Goal: Book appointment/travel/reservation

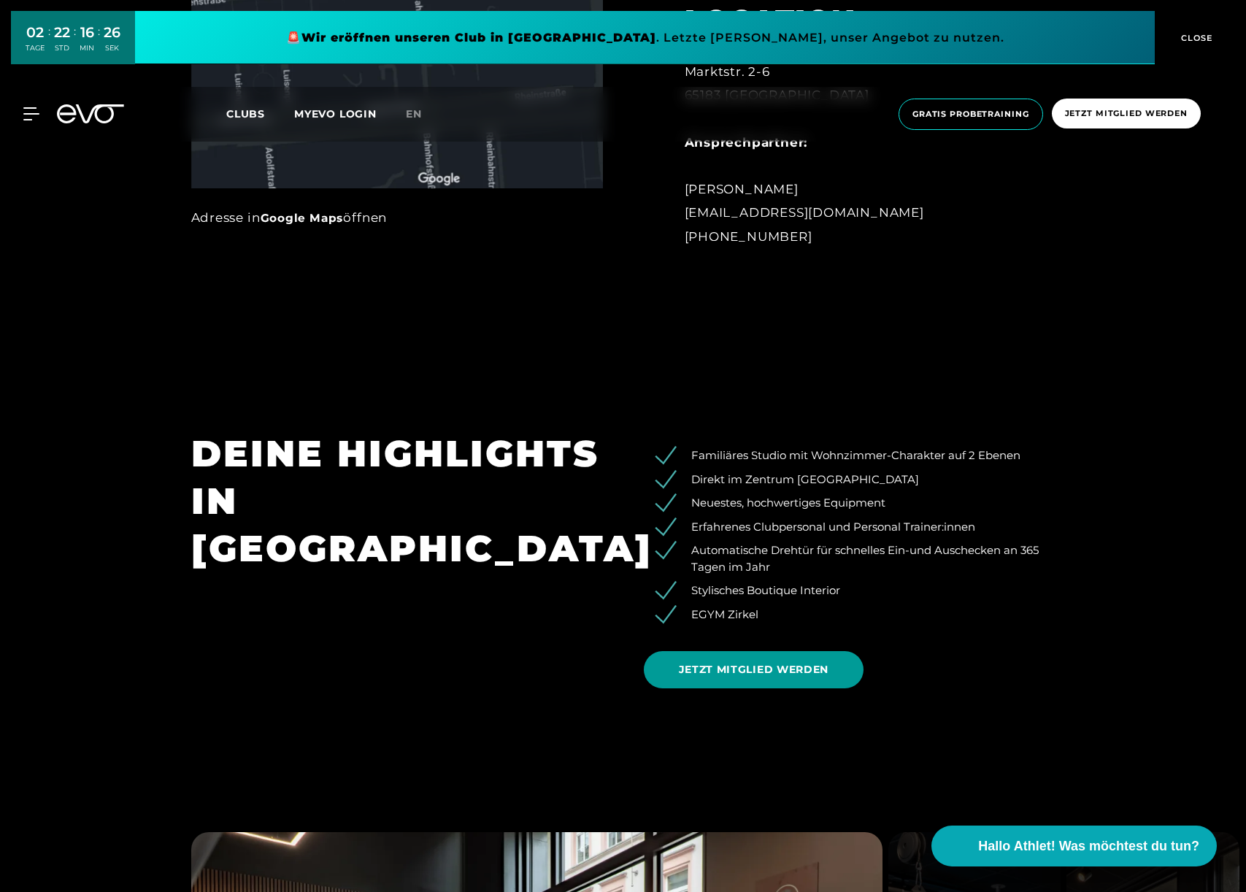
scroll to position [1407, 0]
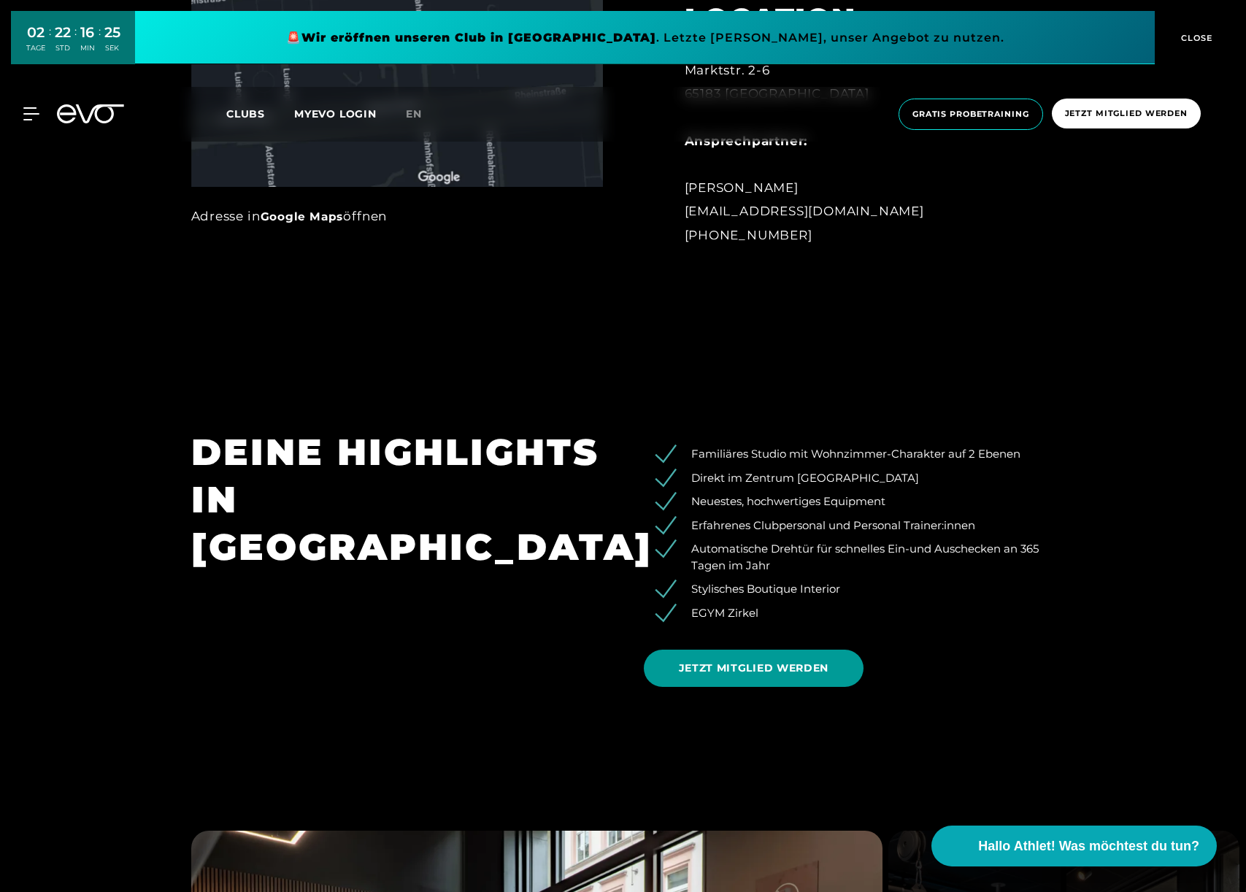
click at [733, 682] on span "JETZT MITGLIED WERDEN" at bounding box center [754, 668] width 221 height 37
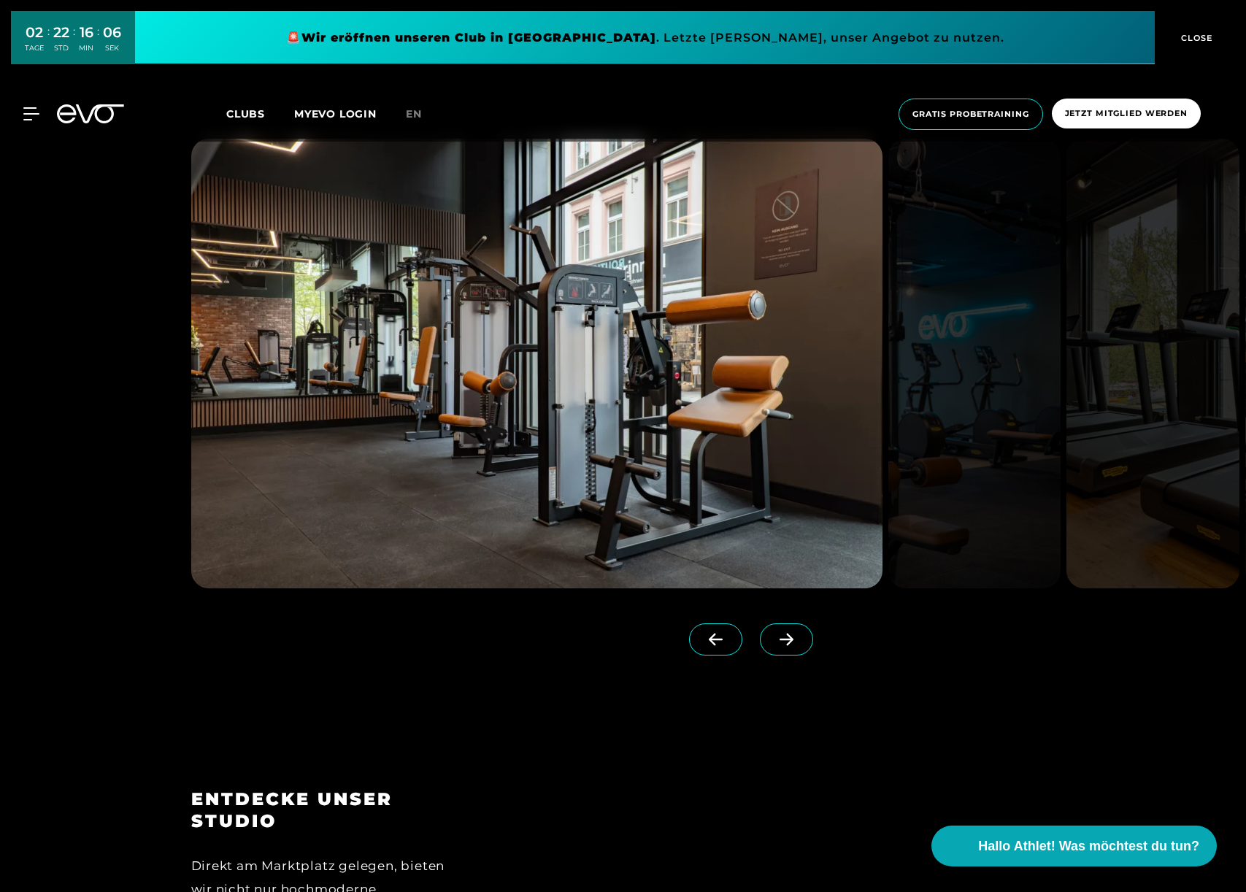
scroll to position [2104, 0]
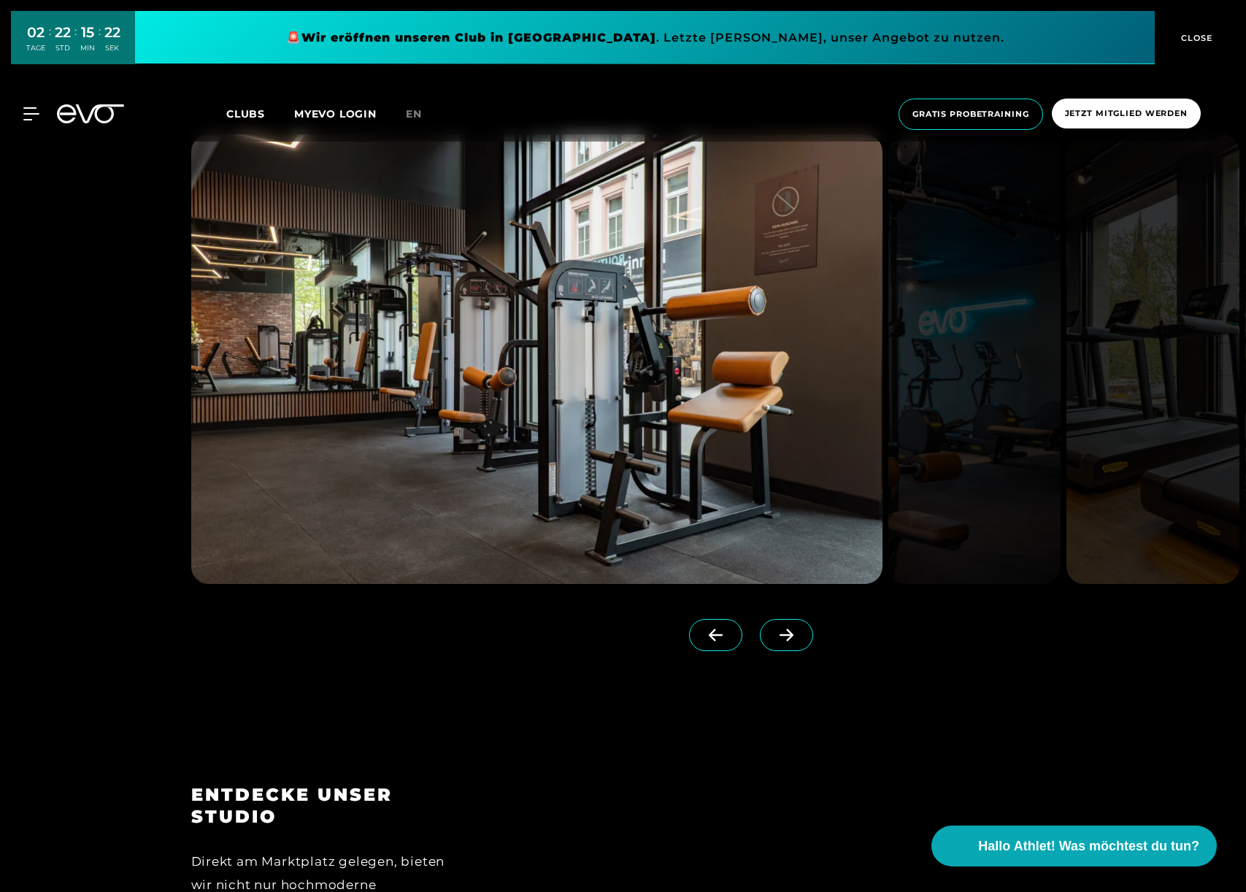
click at [774, 633] on icon at bounding box center [787, 635] width 26 height 13
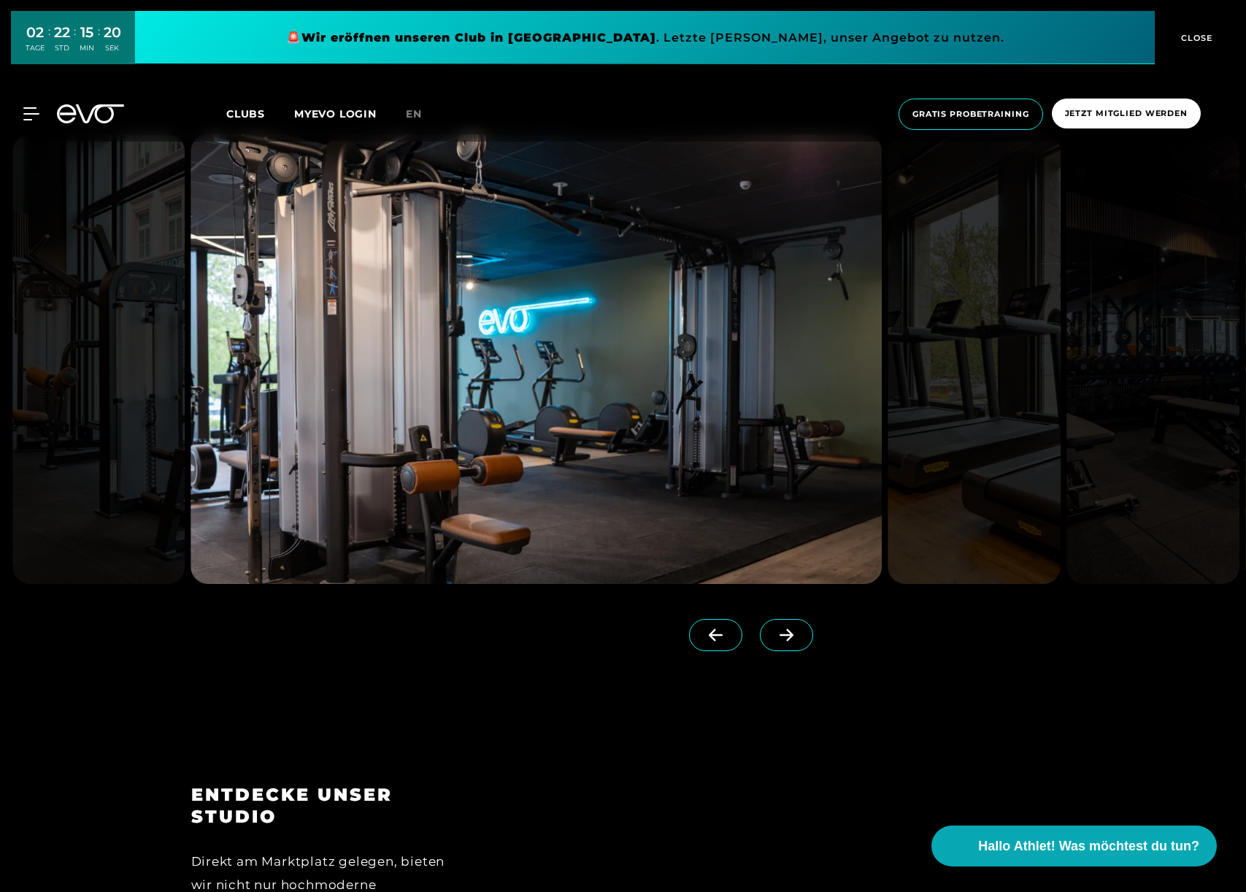
click at [774, 633] on icon at bounding box center [787, 635] width 26 height 13
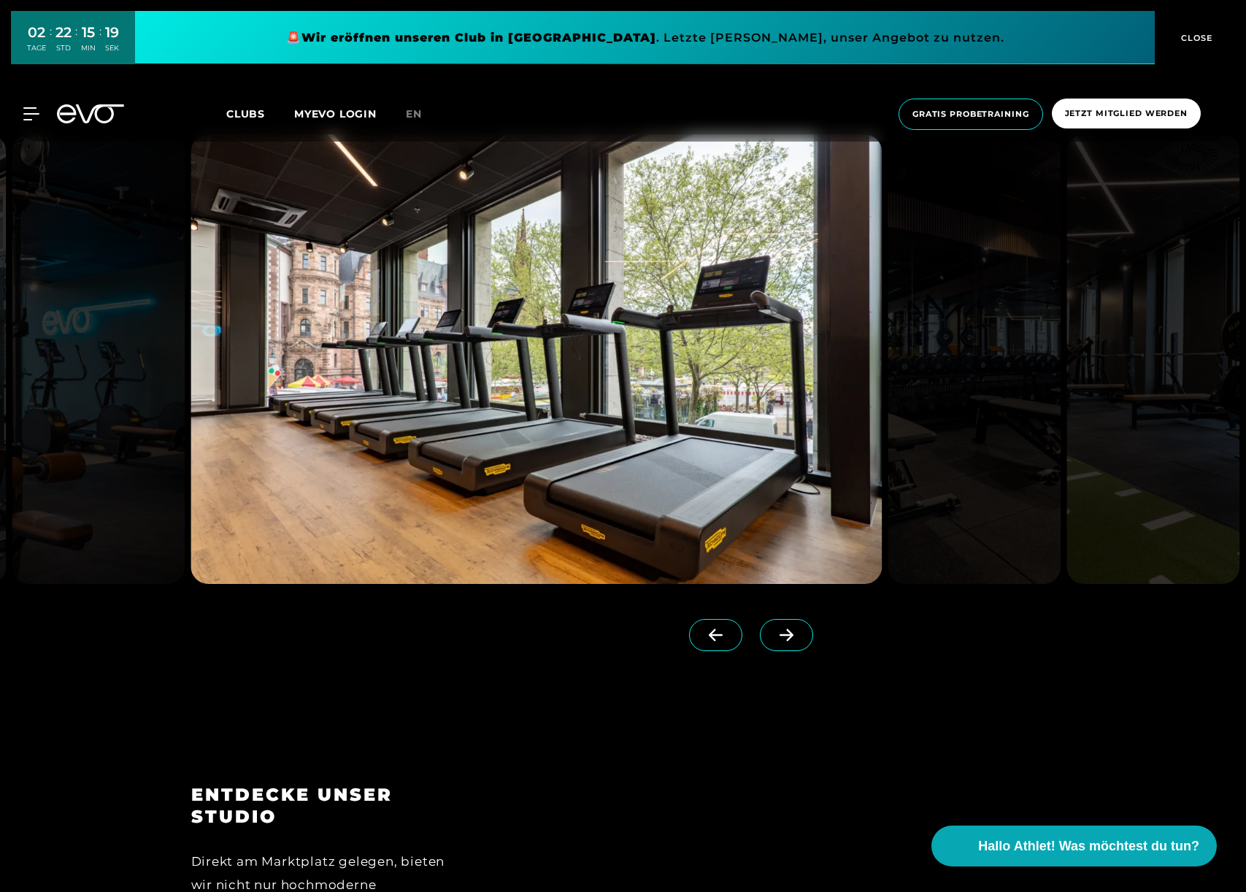
click at [774, 633] on icon at bounding box center [787, 635] width 26 height 13
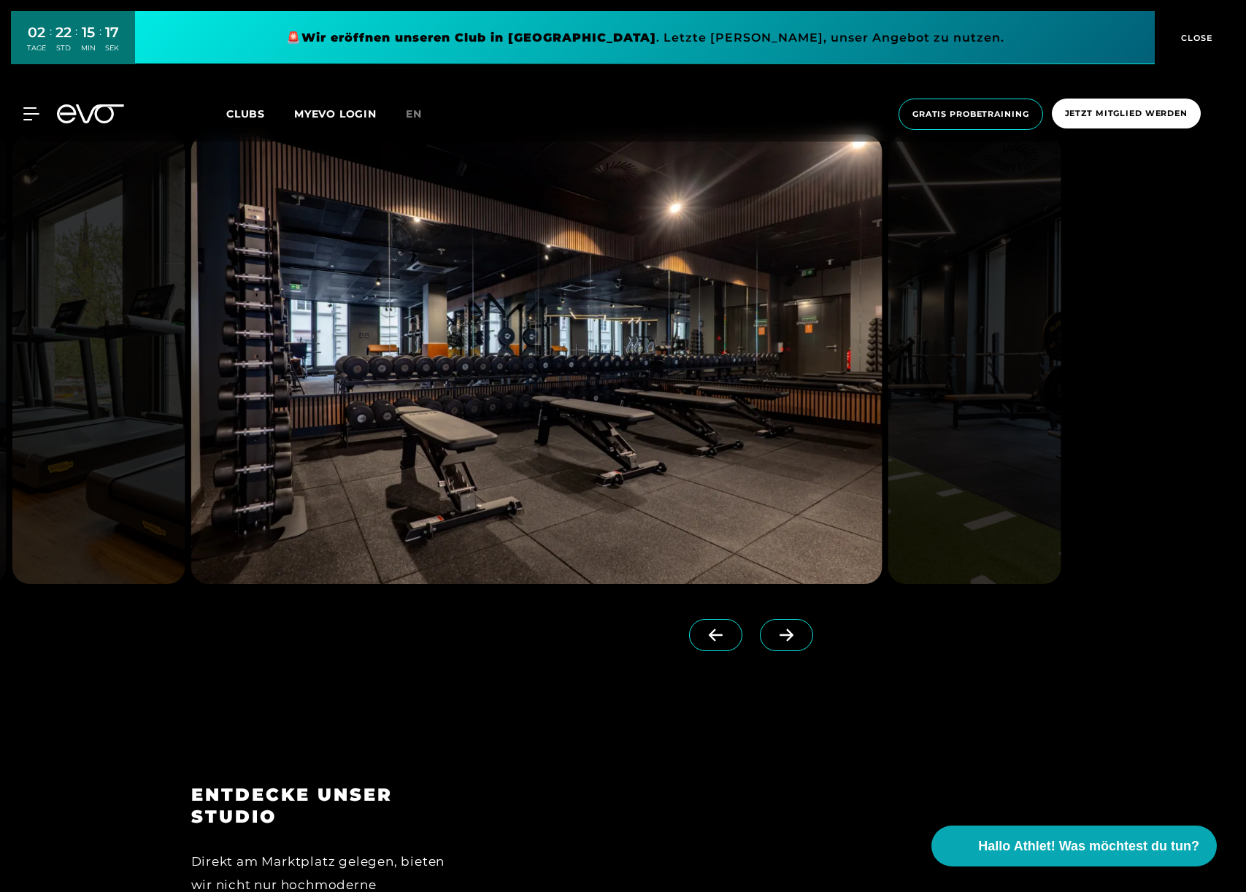
click at [774, 633] on icon at bounding box center [787, 635] width 26 height 13
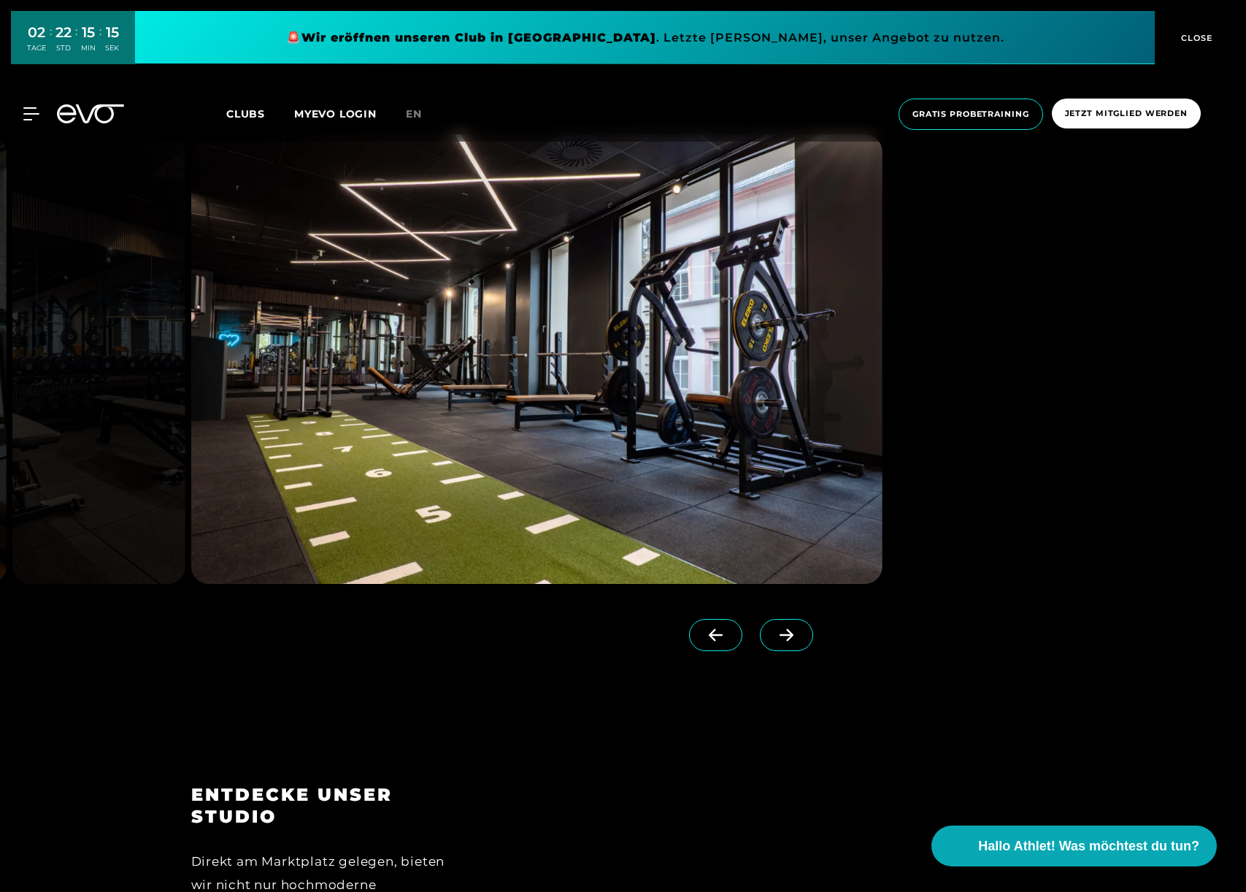
click at [774, 633] on icon at bounding box center [787, 635] width 26 height 13
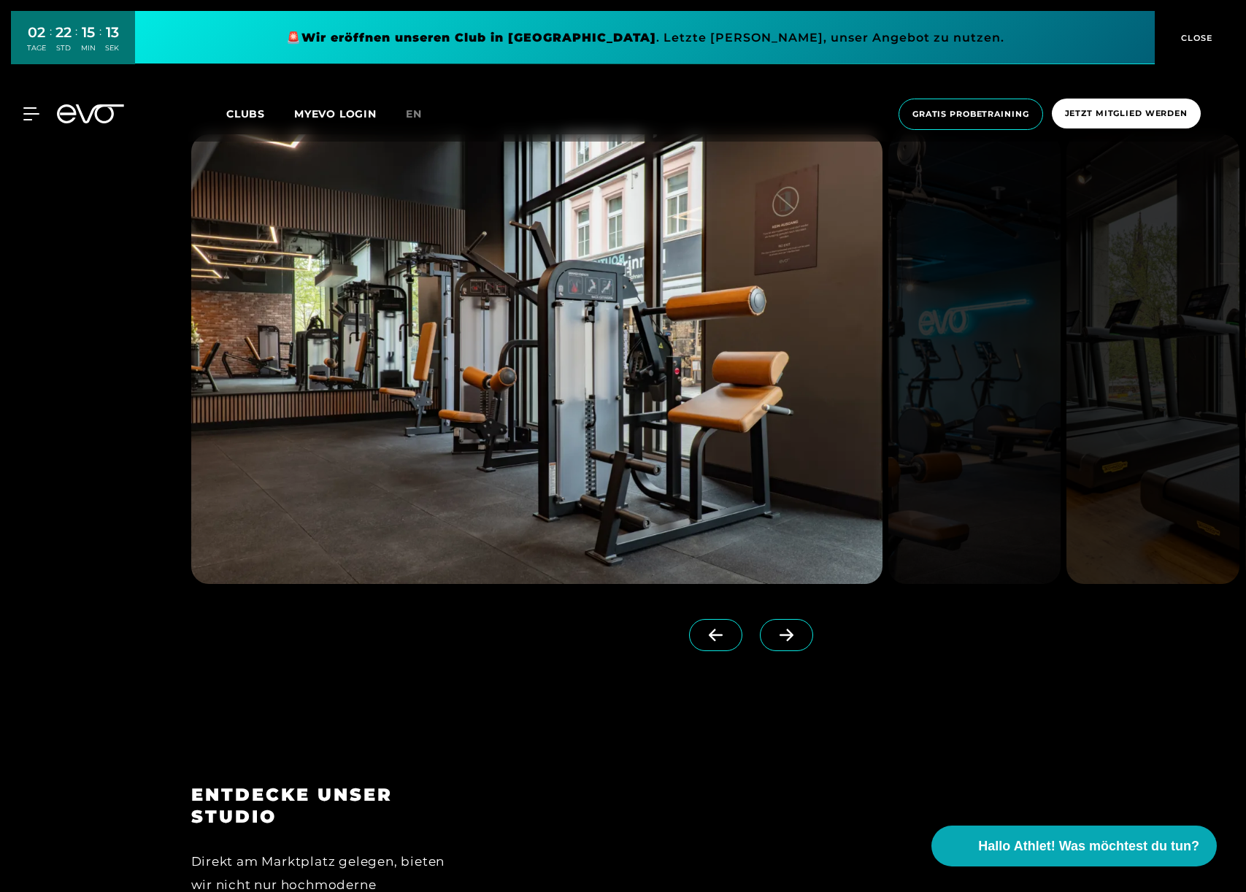
click at [774, 633] on icon at bounding box center [787, 635] width 26 height 13
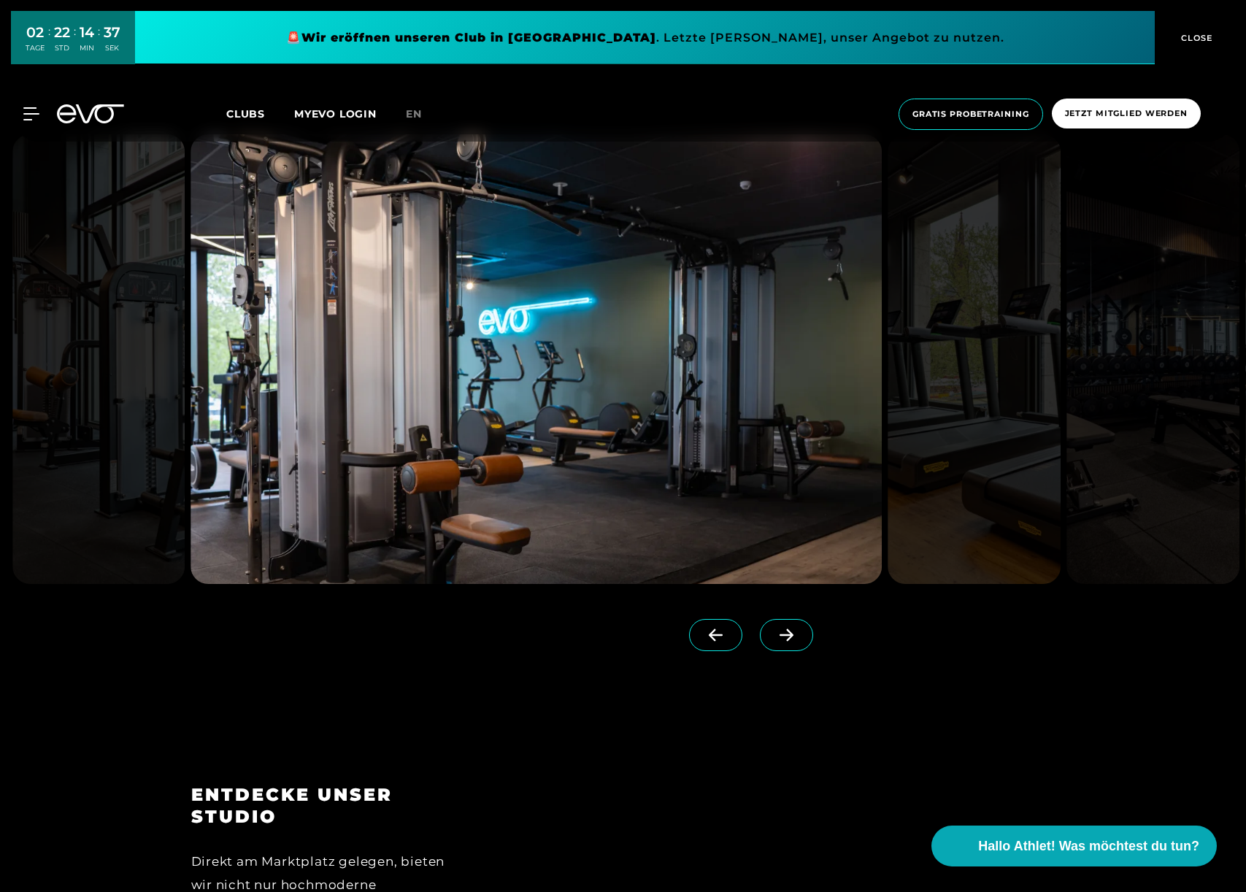
click at [774, 640] on icon at bounding box center [787, 635] width 26 height 13
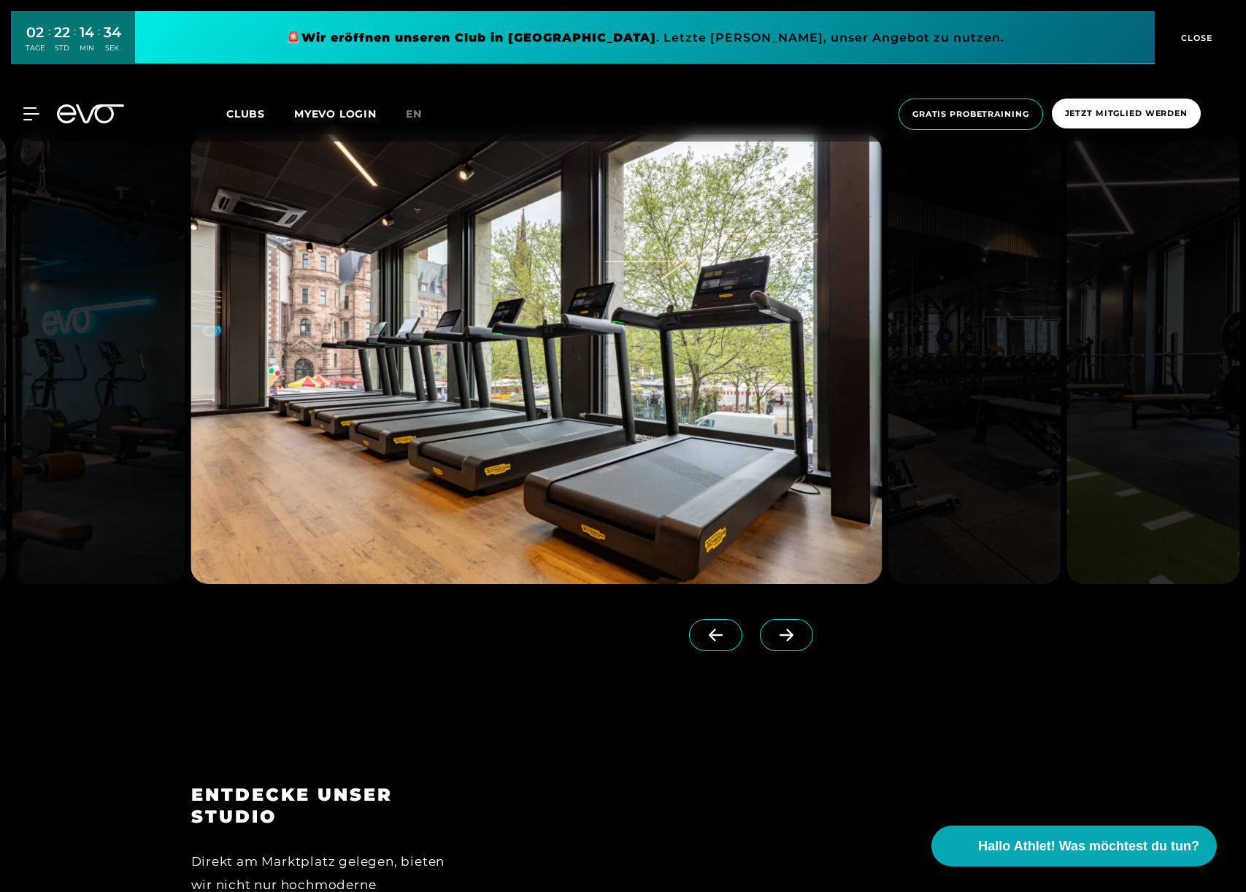
click at [774, 636] on icon at bounding box center [787, 635] width 26 height 13
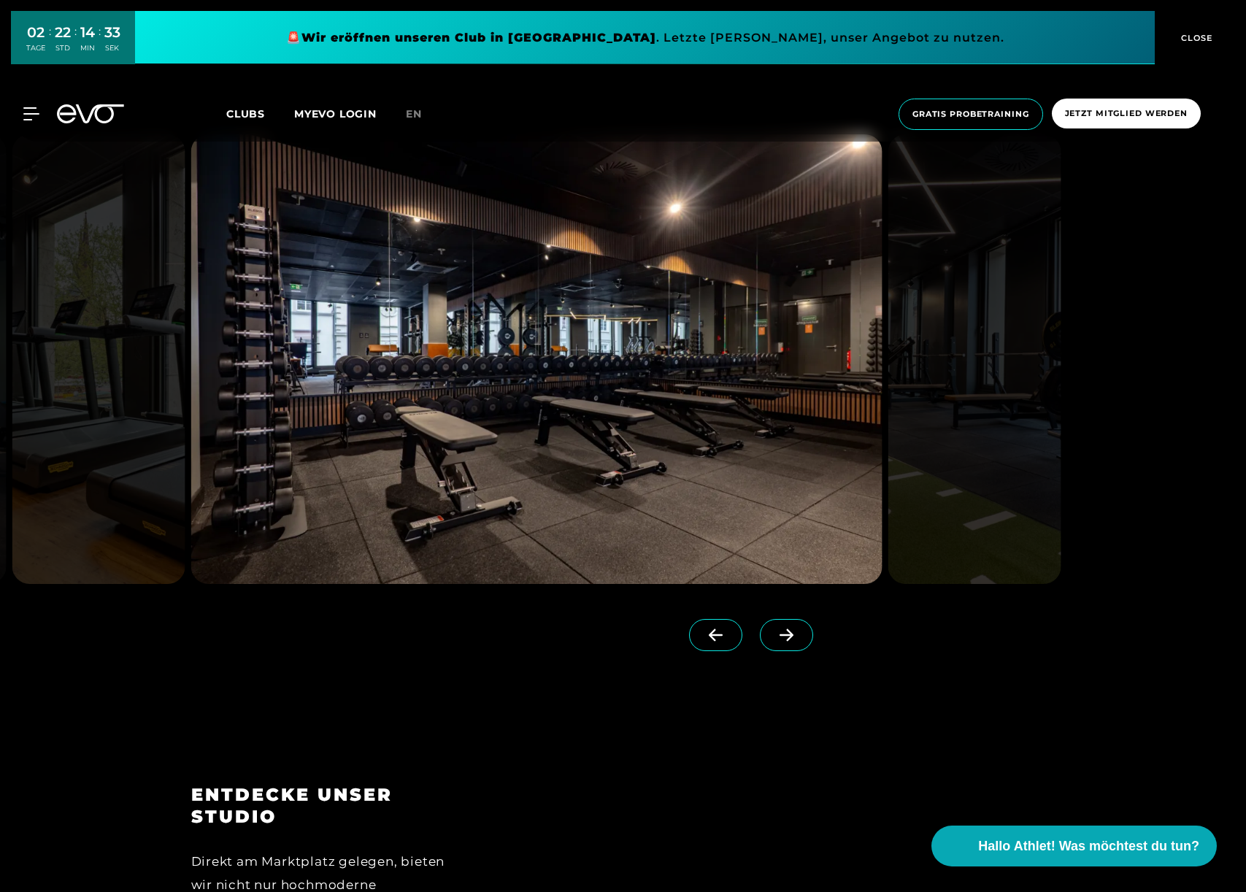
click at [774, 636] on icon at bounding box center [787, 635] width 26 height 13
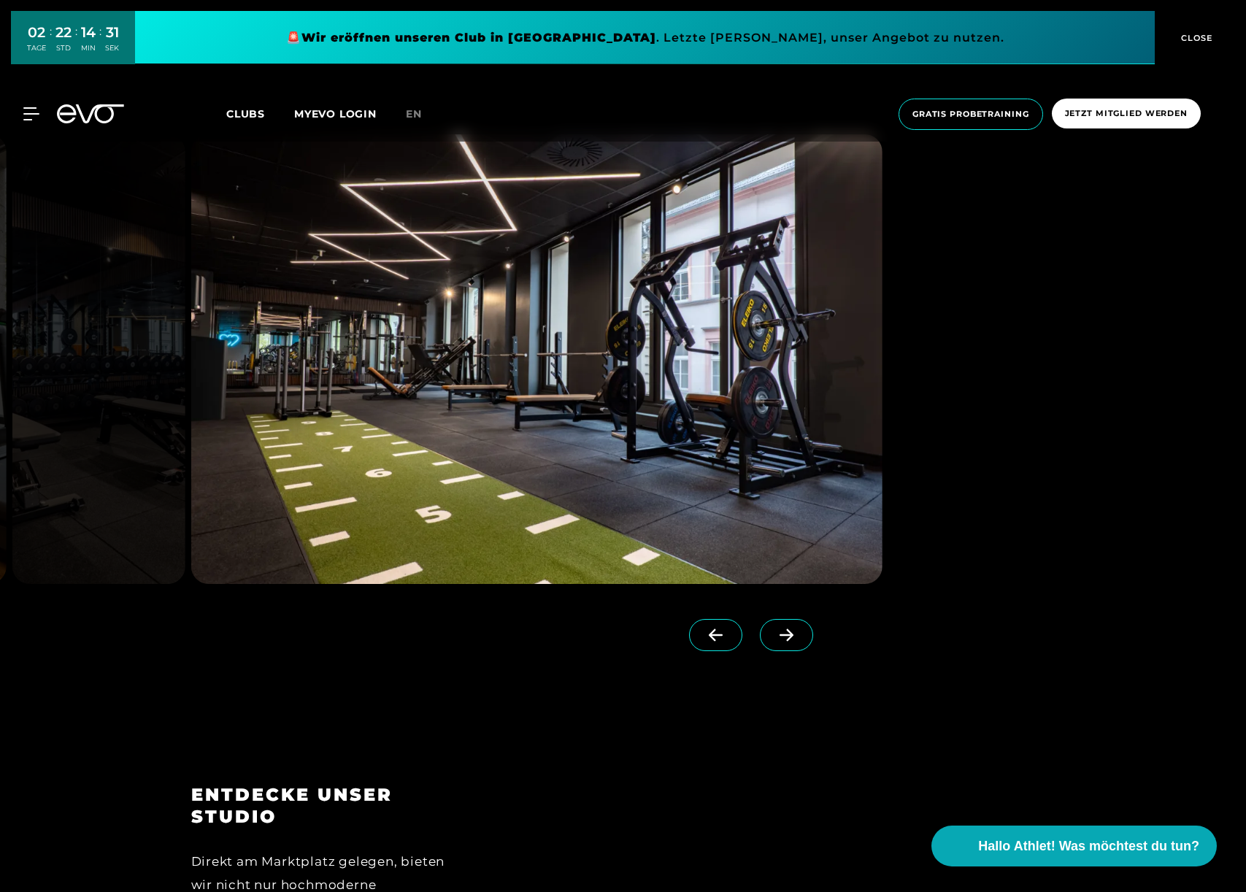
click at [774, 636] on icon at bounding box center [787, 635] width 26 height 13
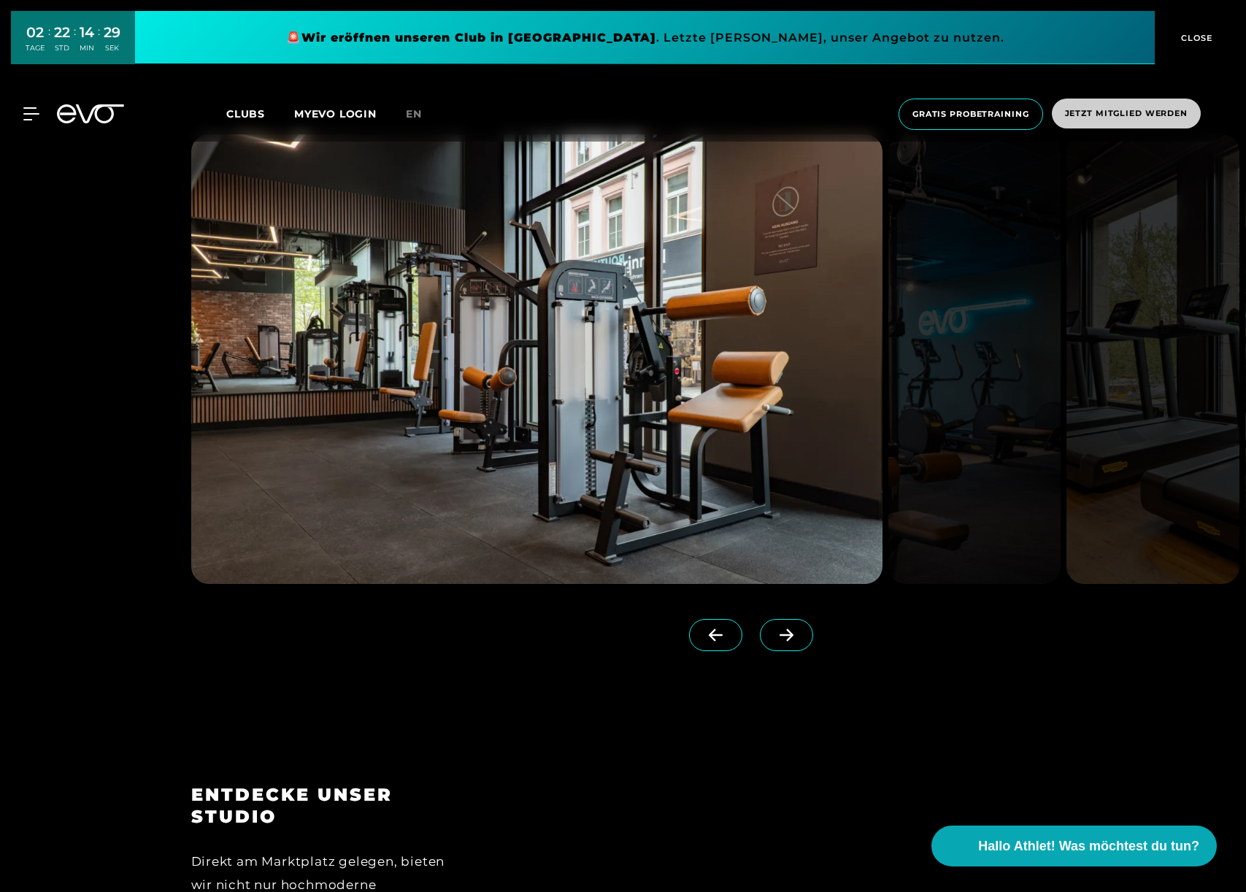
click at [1107, 111] on span "Jetzt Mitglied werden" at bounding box center [1126, 113] width 123 height 12
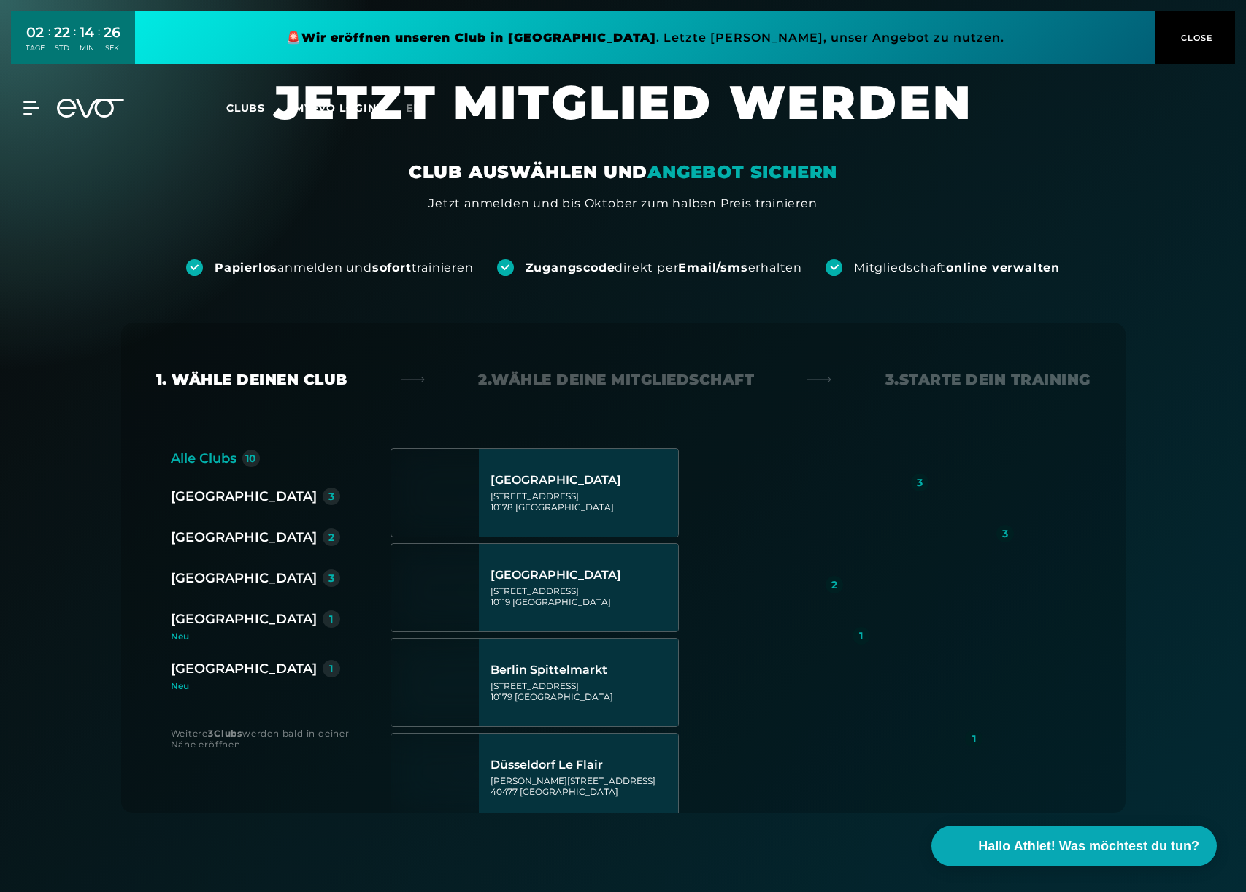
click at [215, 668] on div "[GEOGRAPHIC_DATA]" at bounding box center [244, 669] width 146 height 20
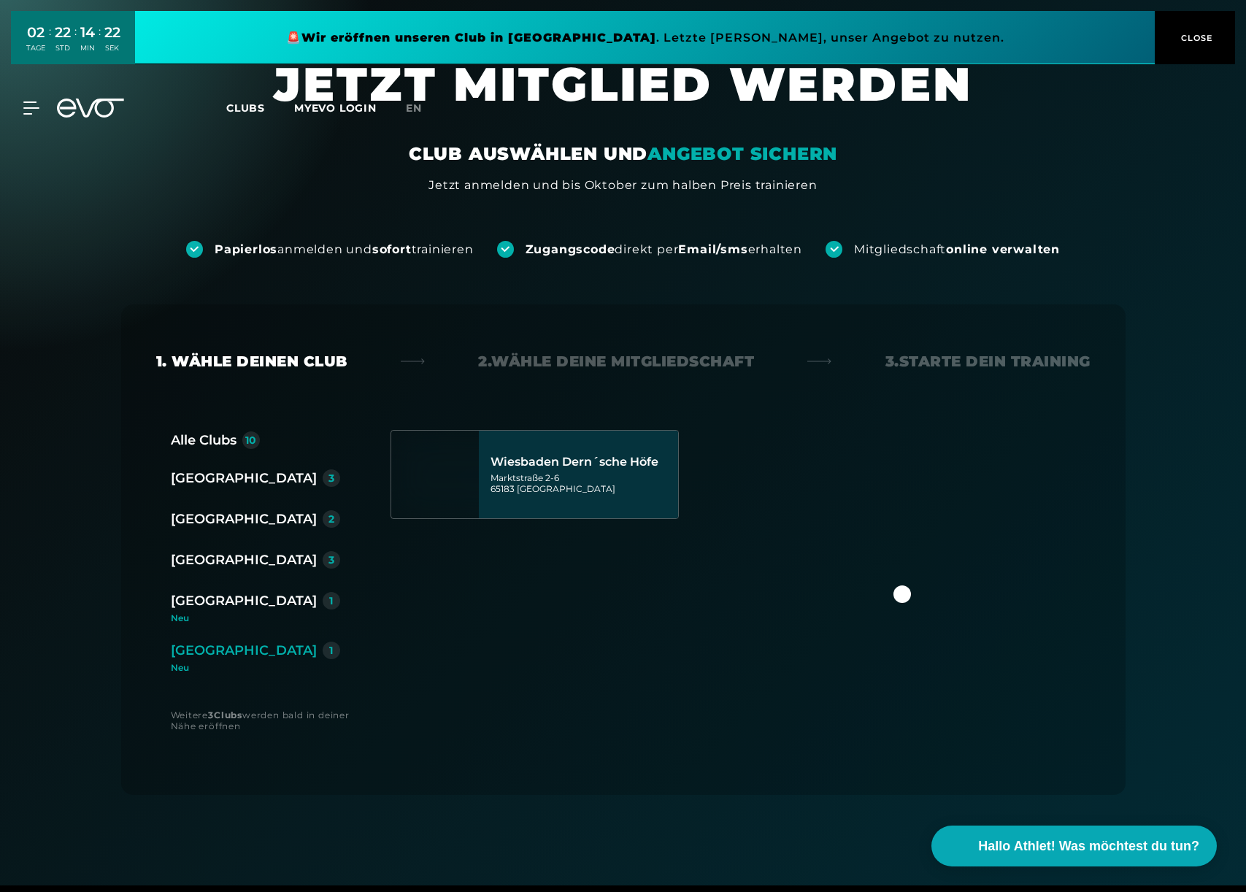
scroll to position [17, 0]
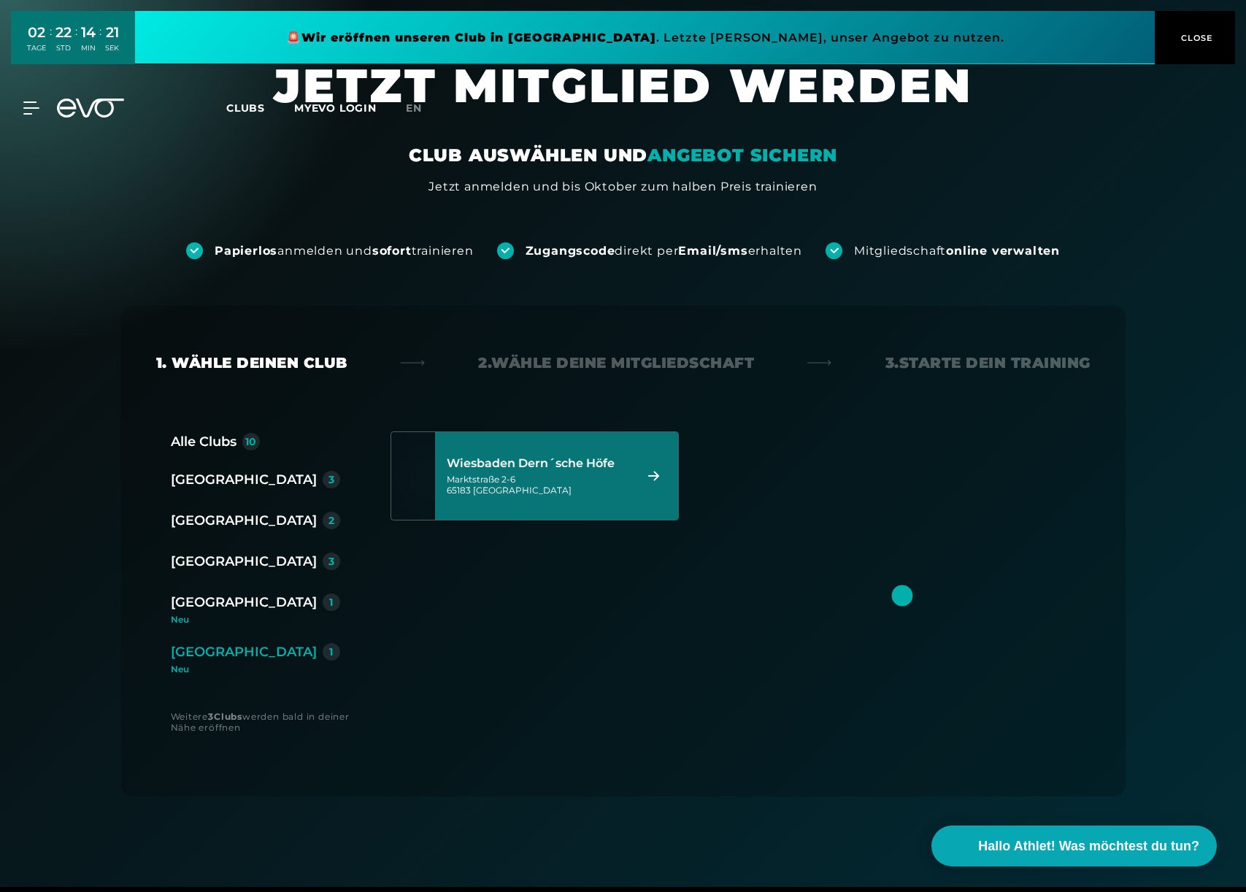
click at [545, 478] on div "[STREET_ADDRESS]" at bounding box center [538, 485] width 183 height 22
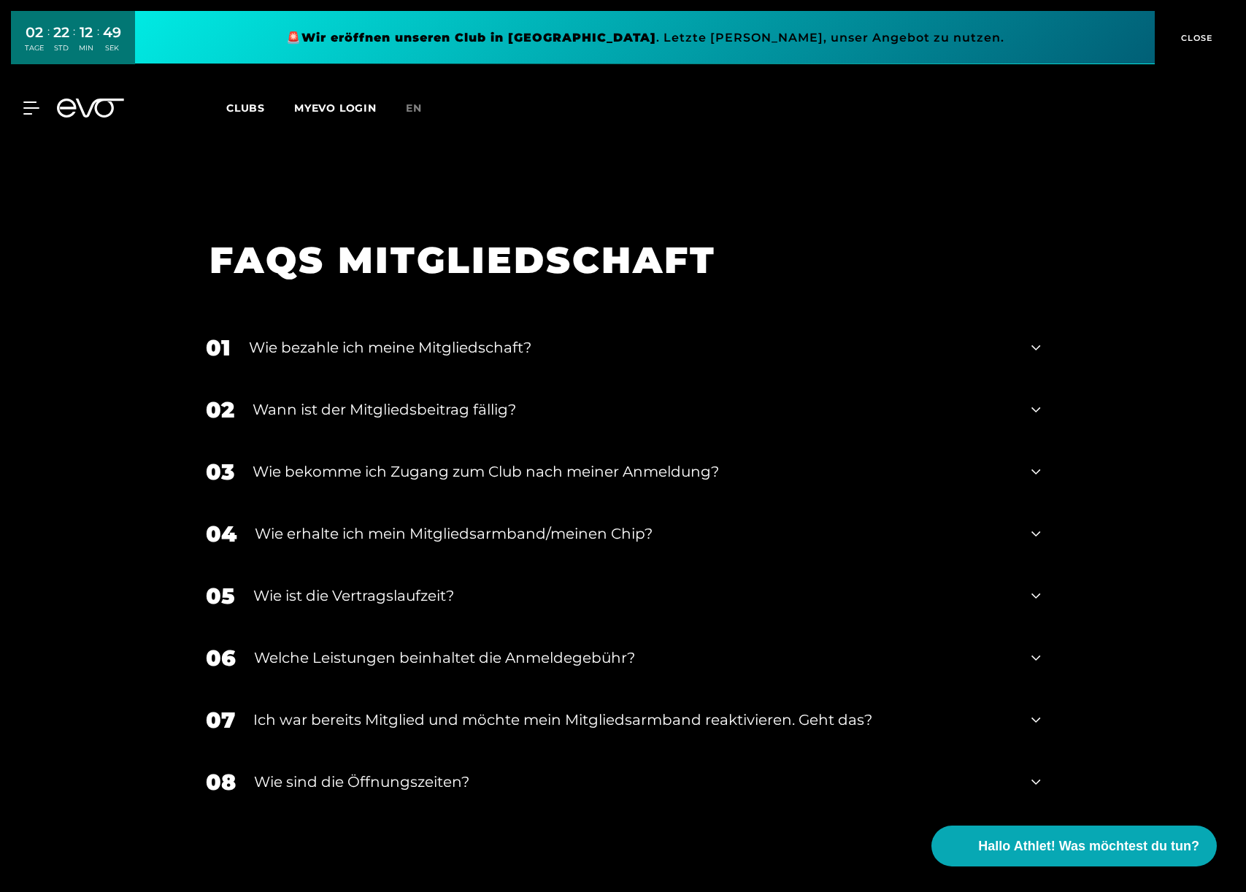
scroll to position [2533, 0]
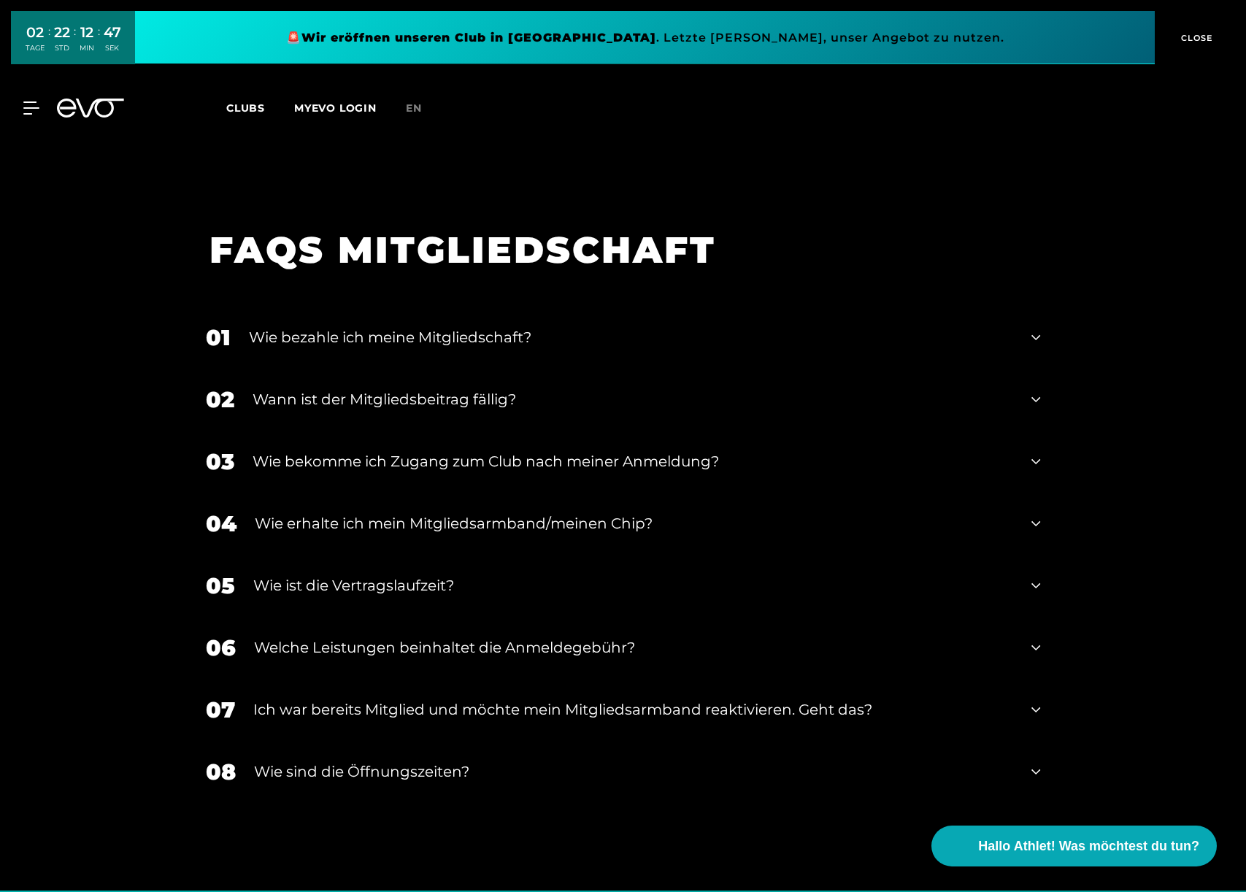
click at [1036, 391] on icon at bounding box center [1036, 400] width 9 height 18
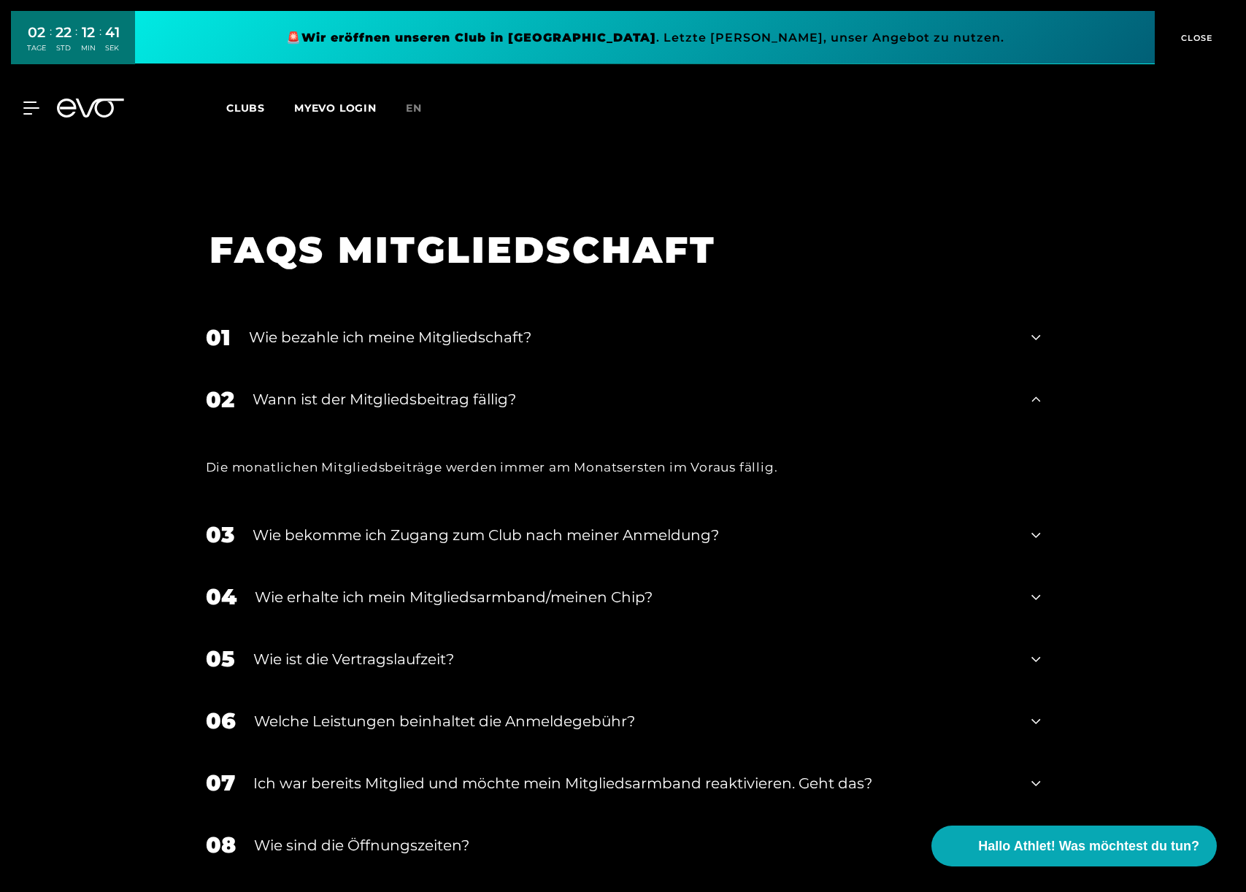
click at [1032, 533] on icon at bounding box center [1036, 535] width 9 height 5
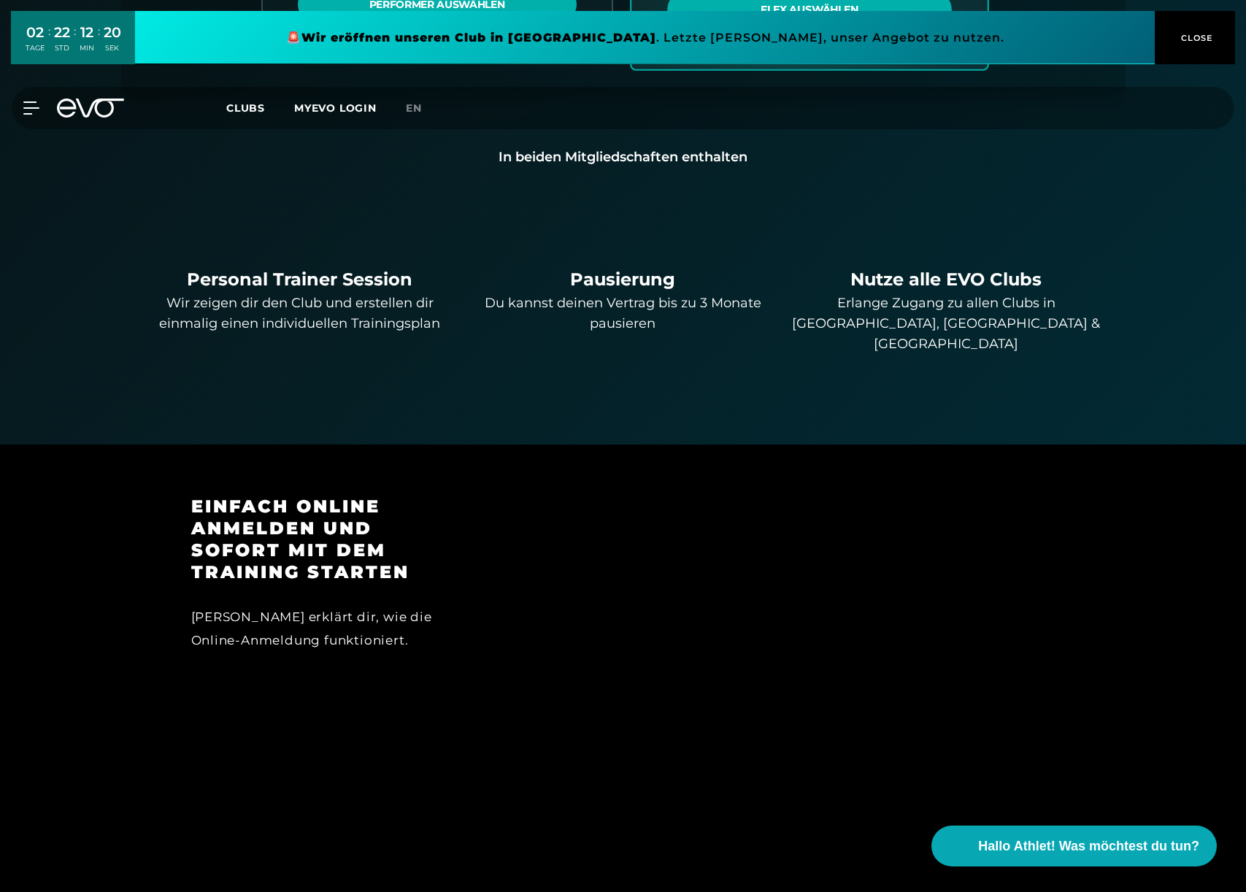
scroll to position [952, 0]
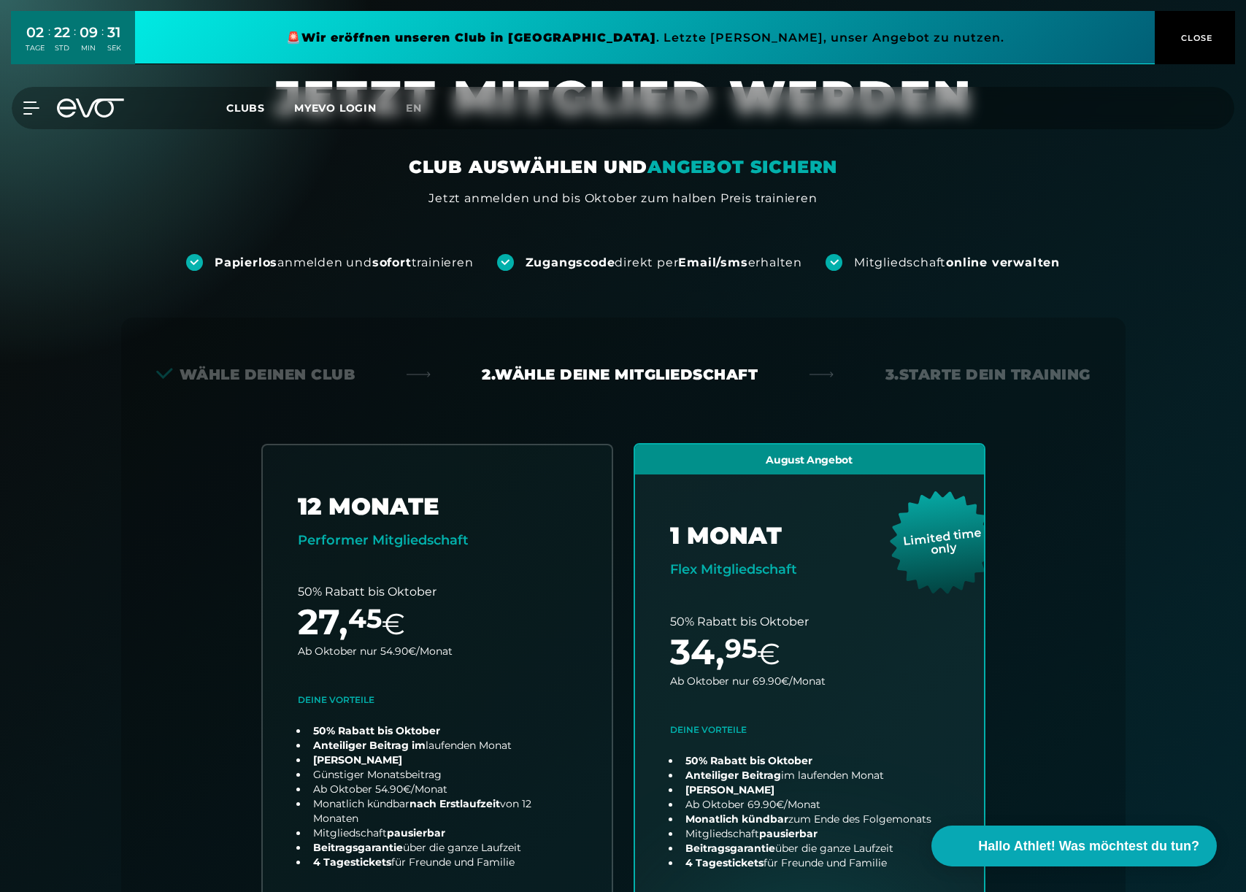
scroll to position [0, 0]
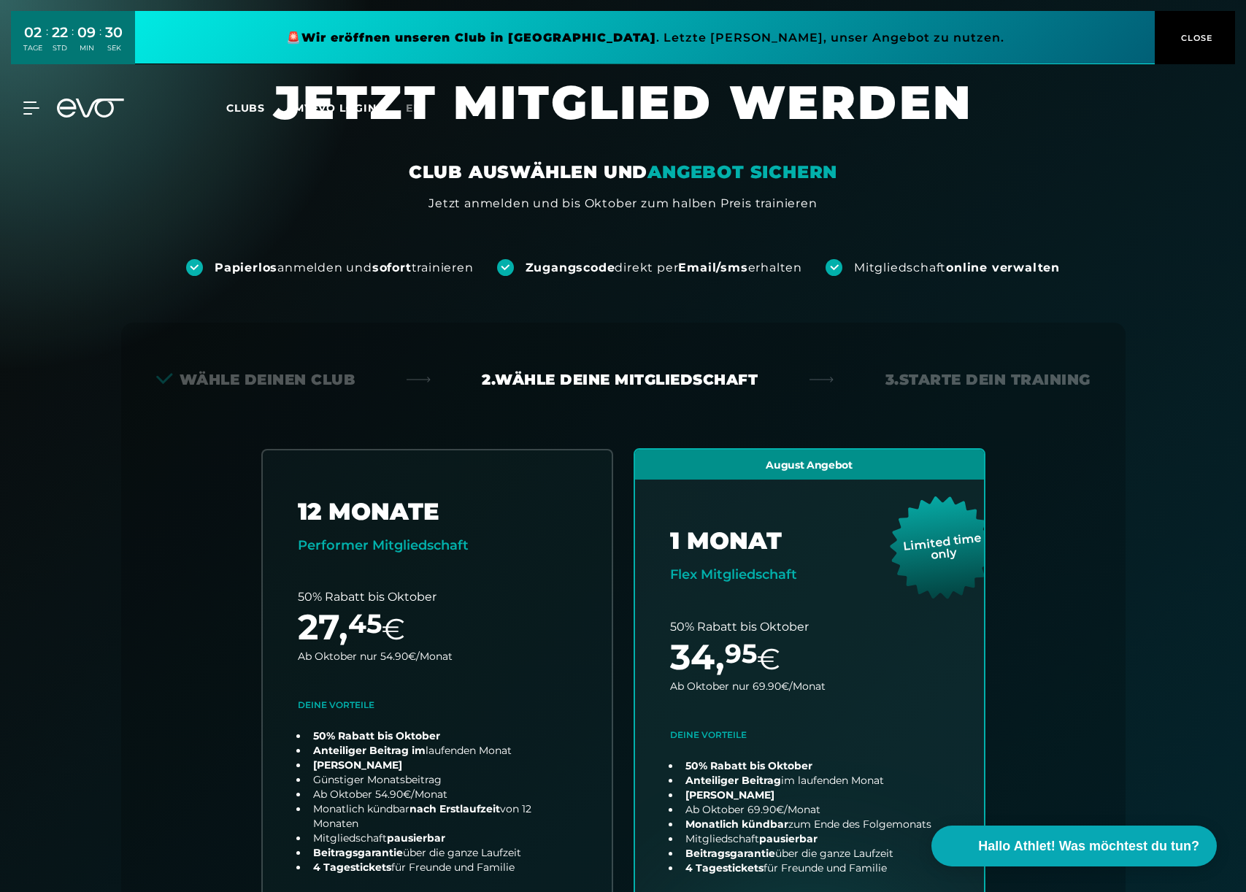
click at [245, 107] on span "Clubs" at bounding box center [245, 107] width 39 height 13
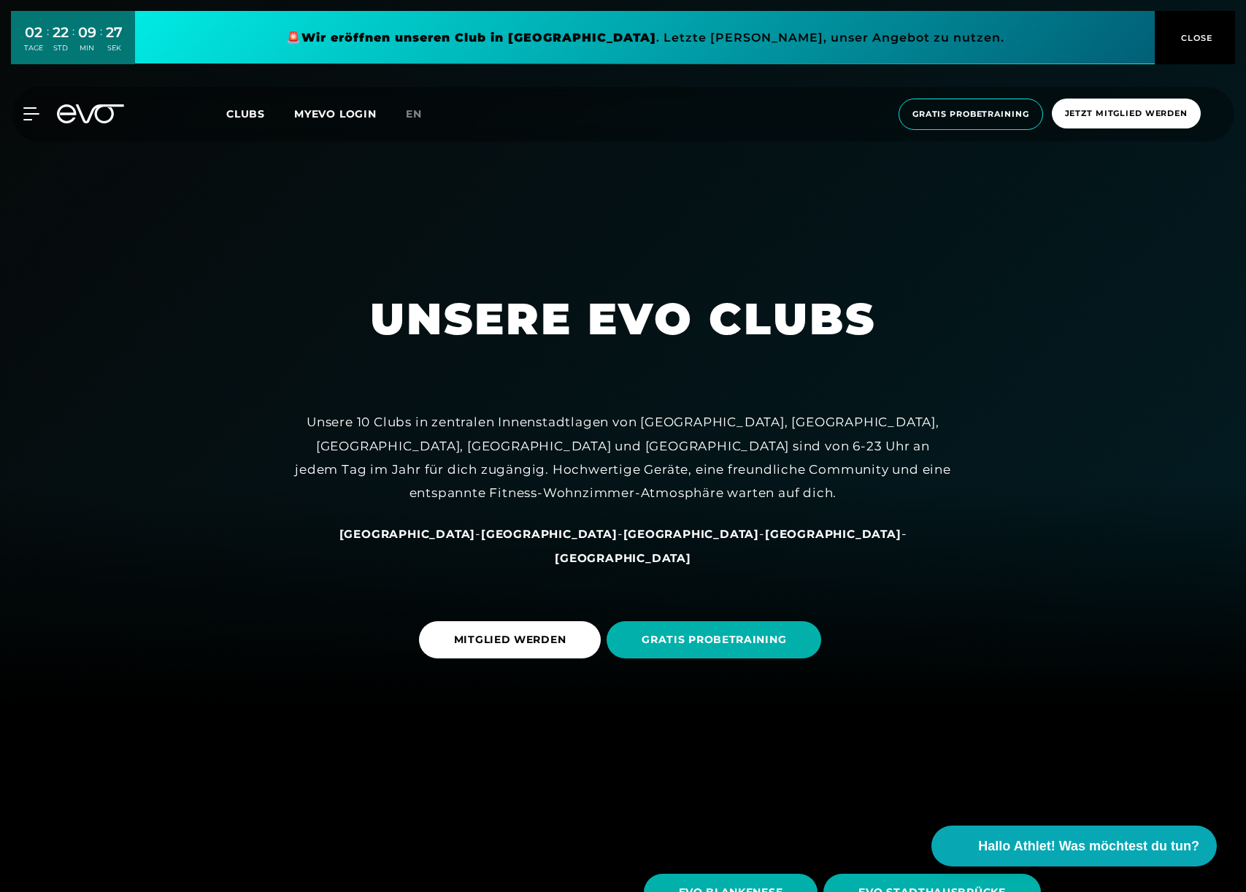
scroll to position [192, 0]
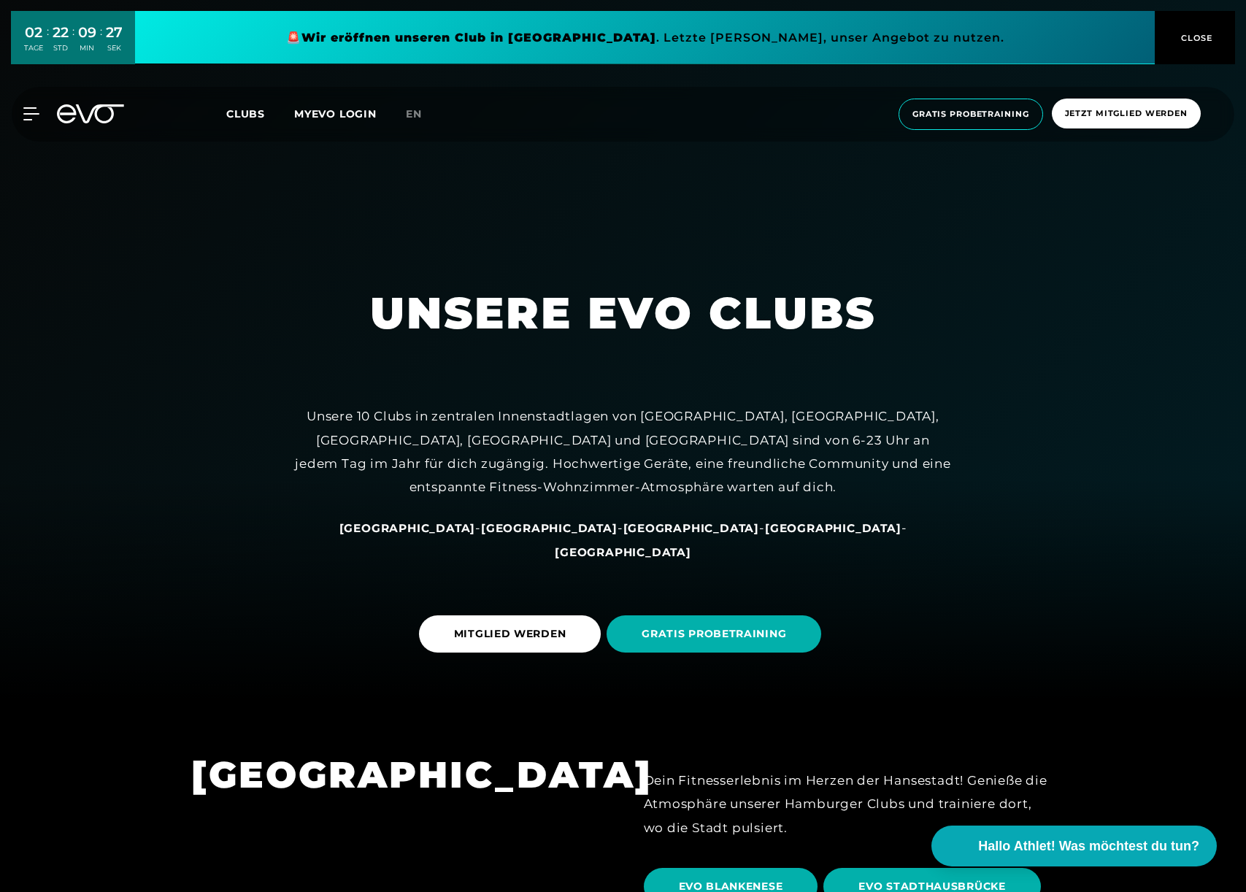
click at [691, 548] on span "[GEOGRAPHIC_DATA]" at bounding box center [623, 552] width 137 height 14
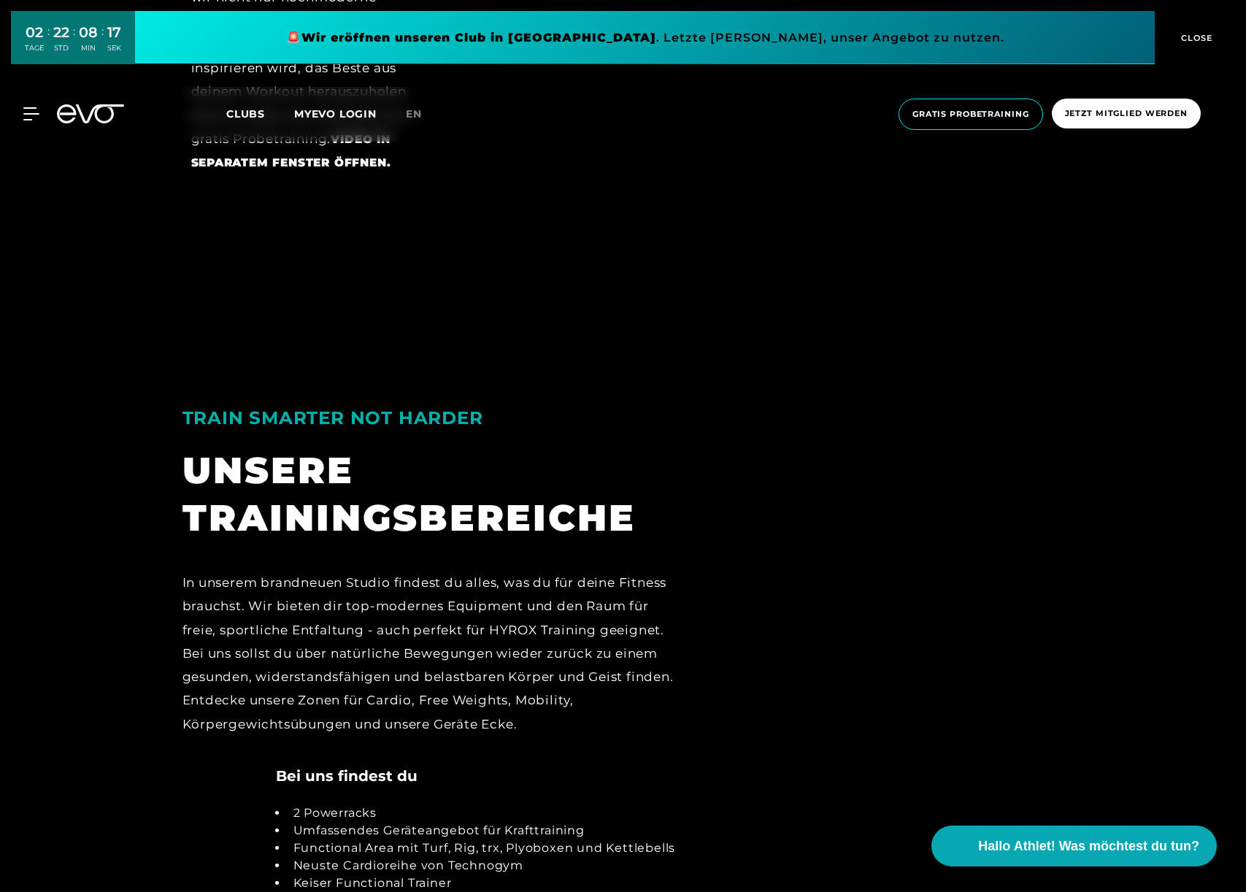
scroll to position [3014, 0]
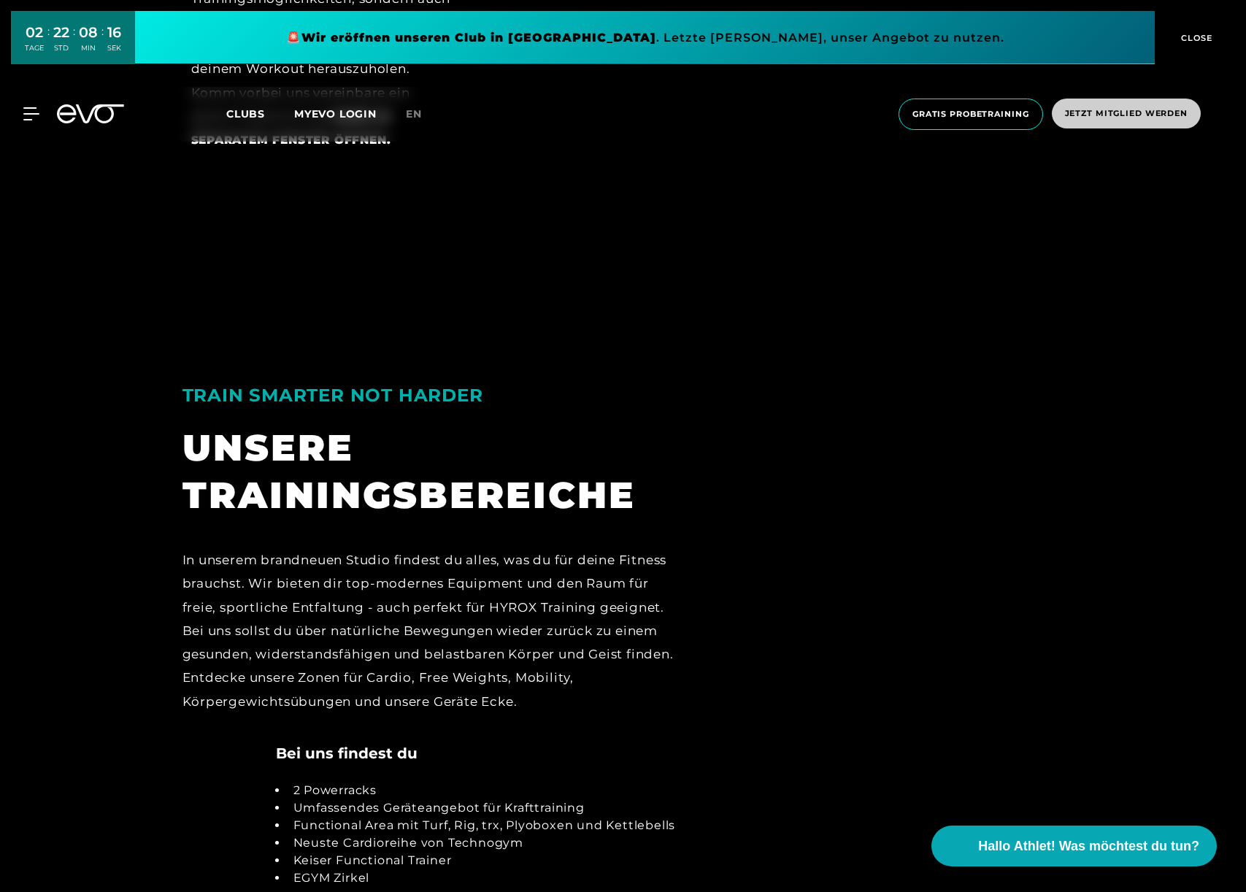
click at [1127, 107] on span "Jetzt Mitglied werden" at bounding box center [1126, 113] width 123 height 12
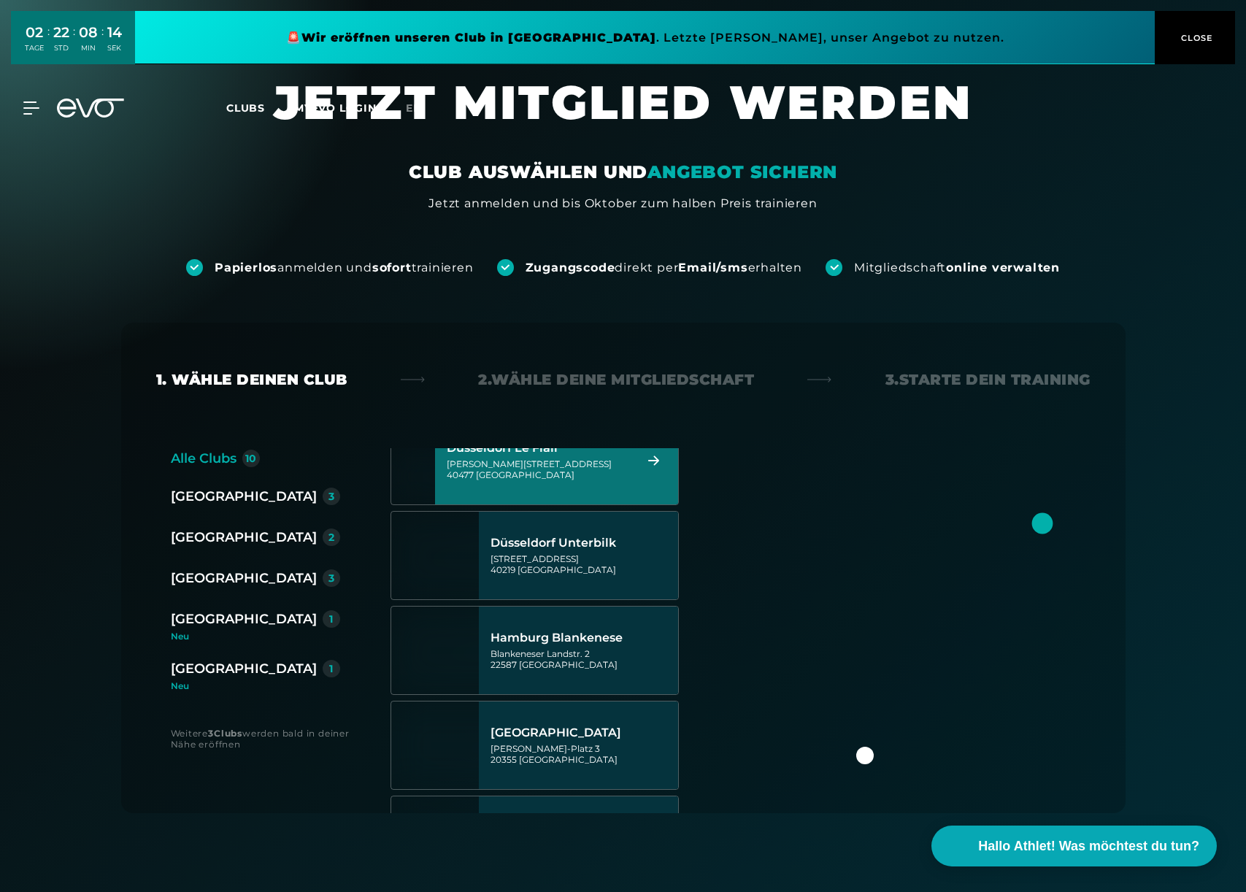
scroll to position [613, 0]
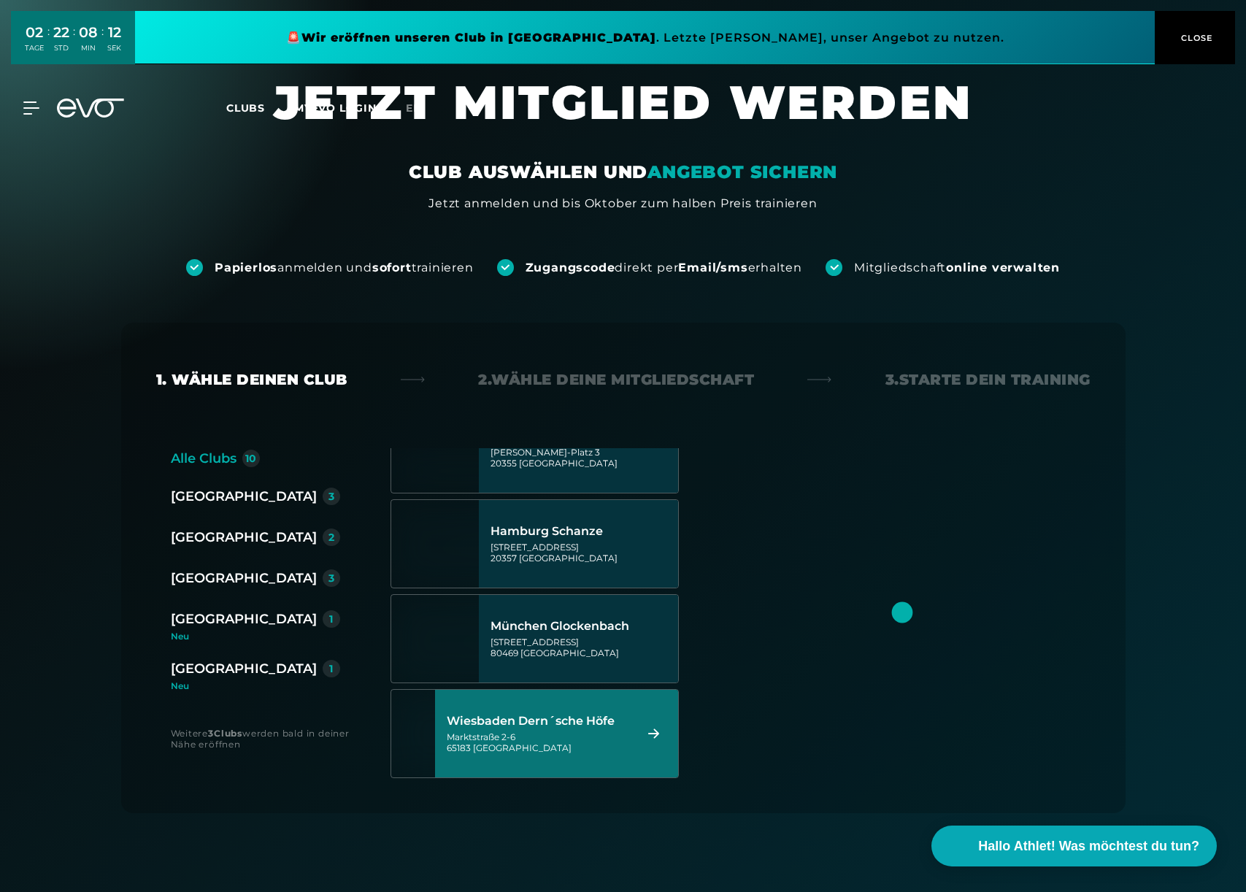
click at [538, 734] on div "[STREET_ADDRESS]" at bounding box center [538, 743] width 183 height 22
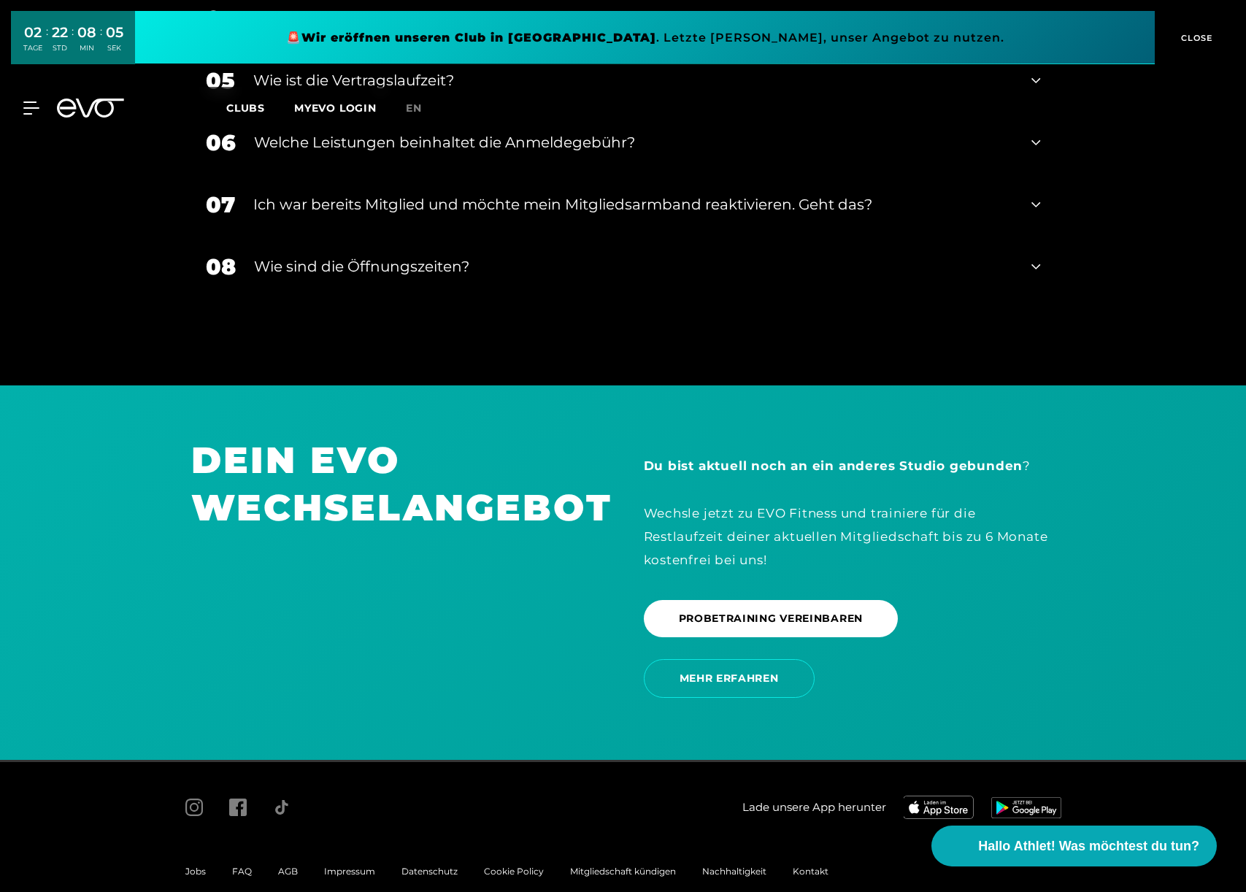
scroll to position [3043, 0]
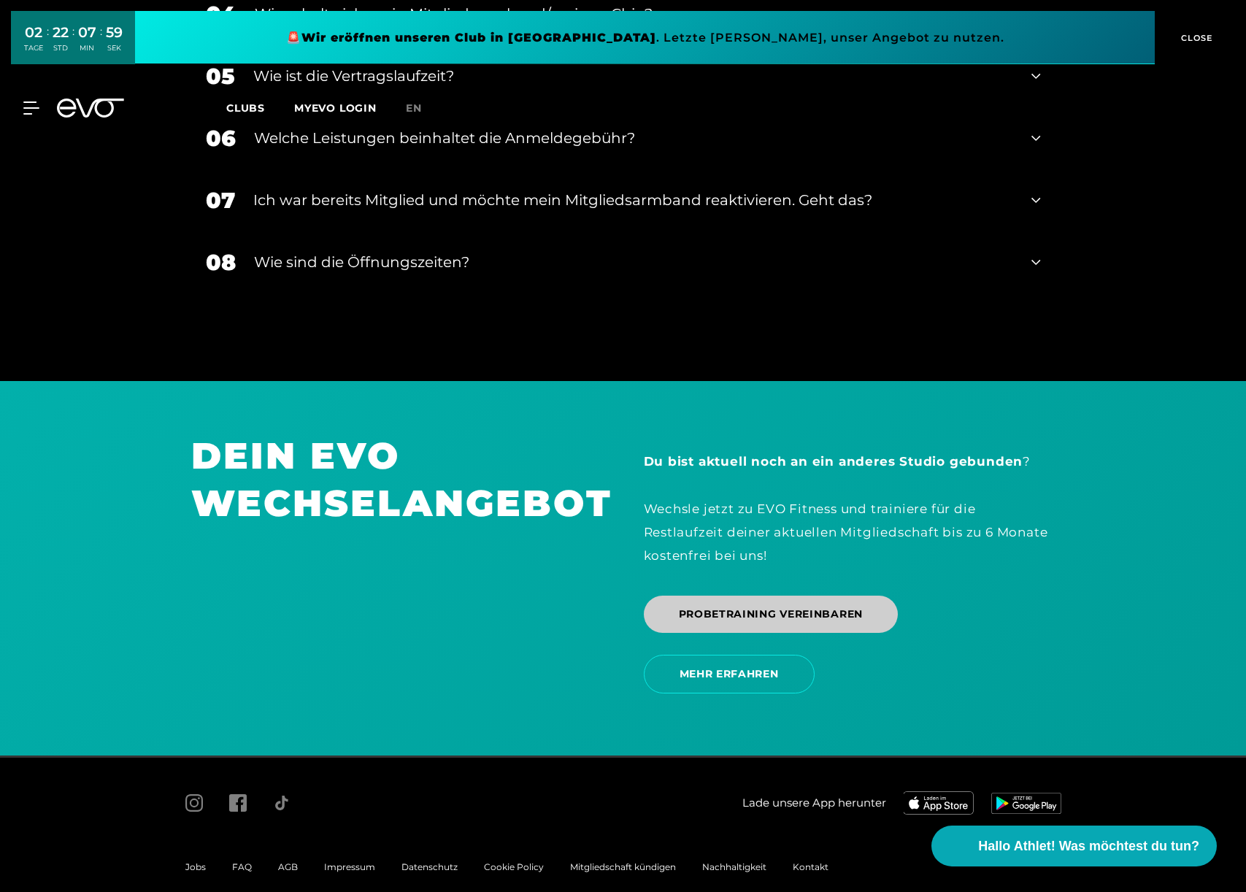
click at [729, 607] on span "PROBETRAINING VEREINBAREN" at bounding box center [771, 614] width 185 height 15
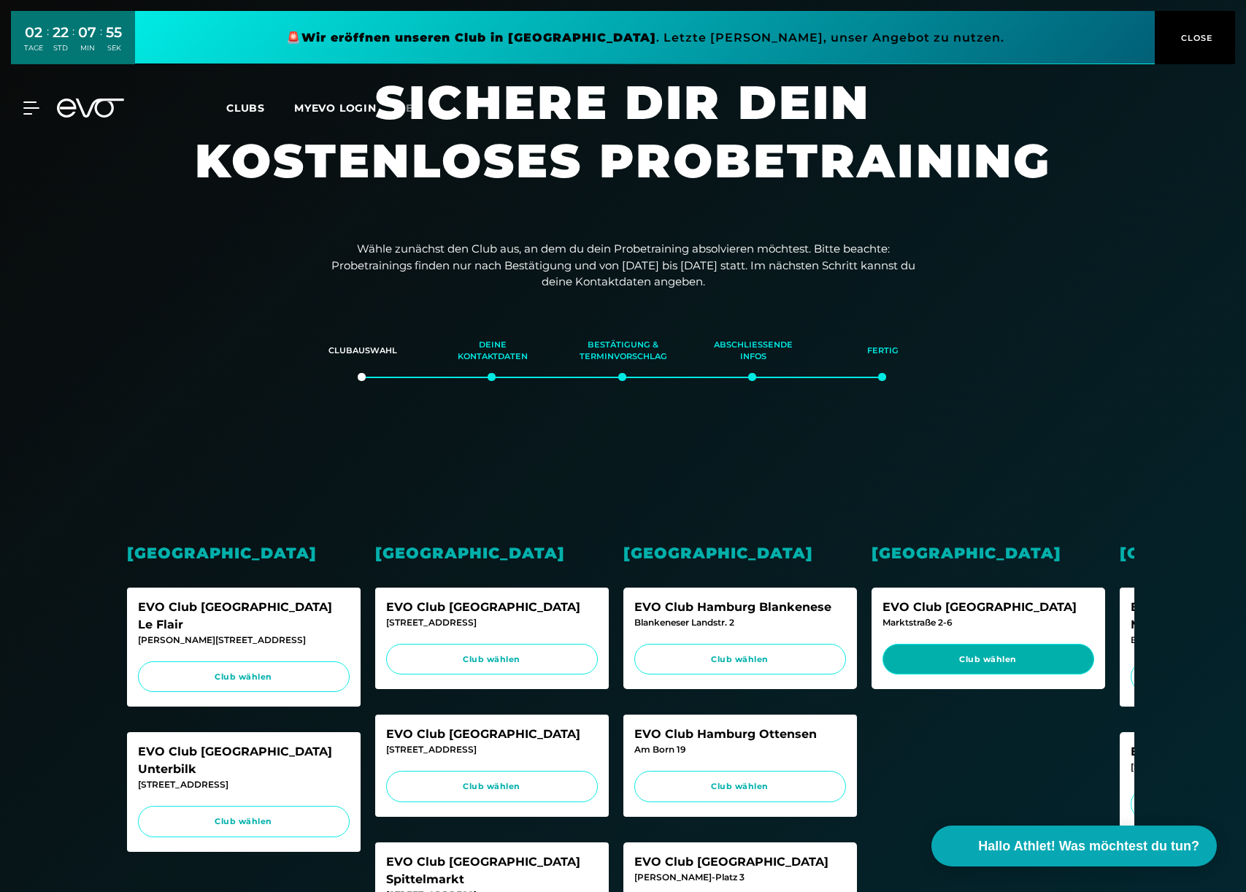
click at [994, 662] on span "Club wählen" at bounding box center [989, 659] width 184 height 12
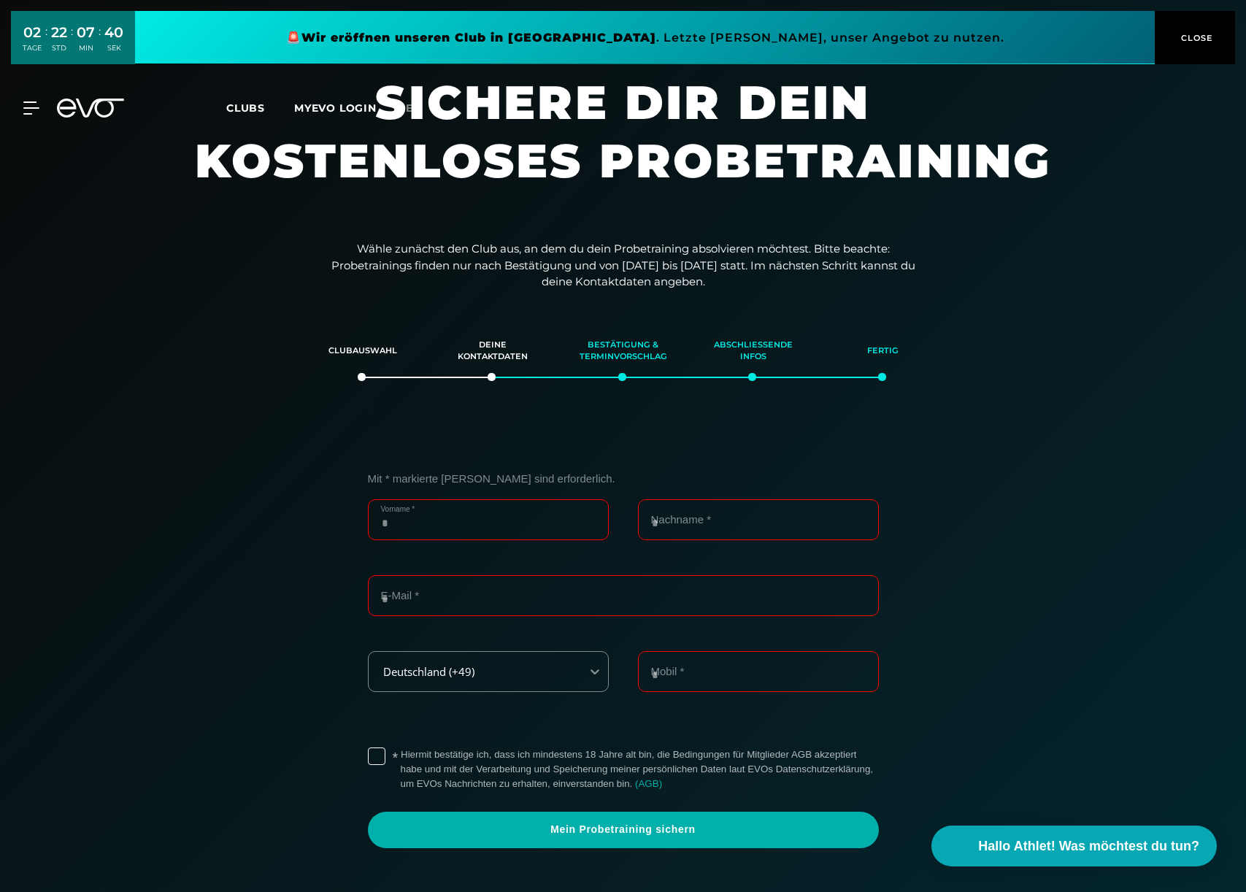
click at [503, 516] on input "Vorname *" at bounding box center [488, 519] width 241 height 41
type input "****"
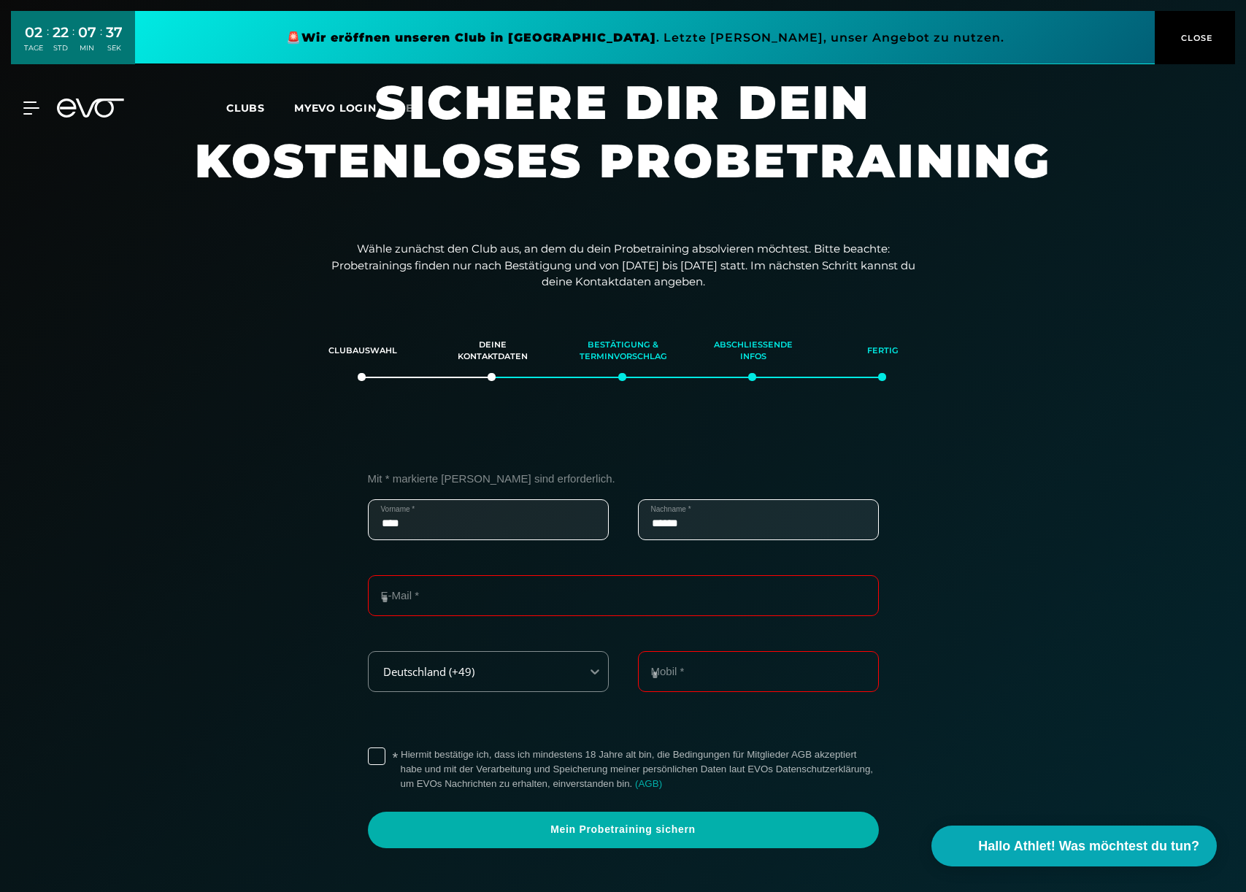
type input "******"
type input "**********"
click at [401, 755] on label "* Hiermit bestätige ich, dass ich mindestens 18 Jahre alt bin, die Bedingungen …" at bounding box center [640, 770] width 478 height 44
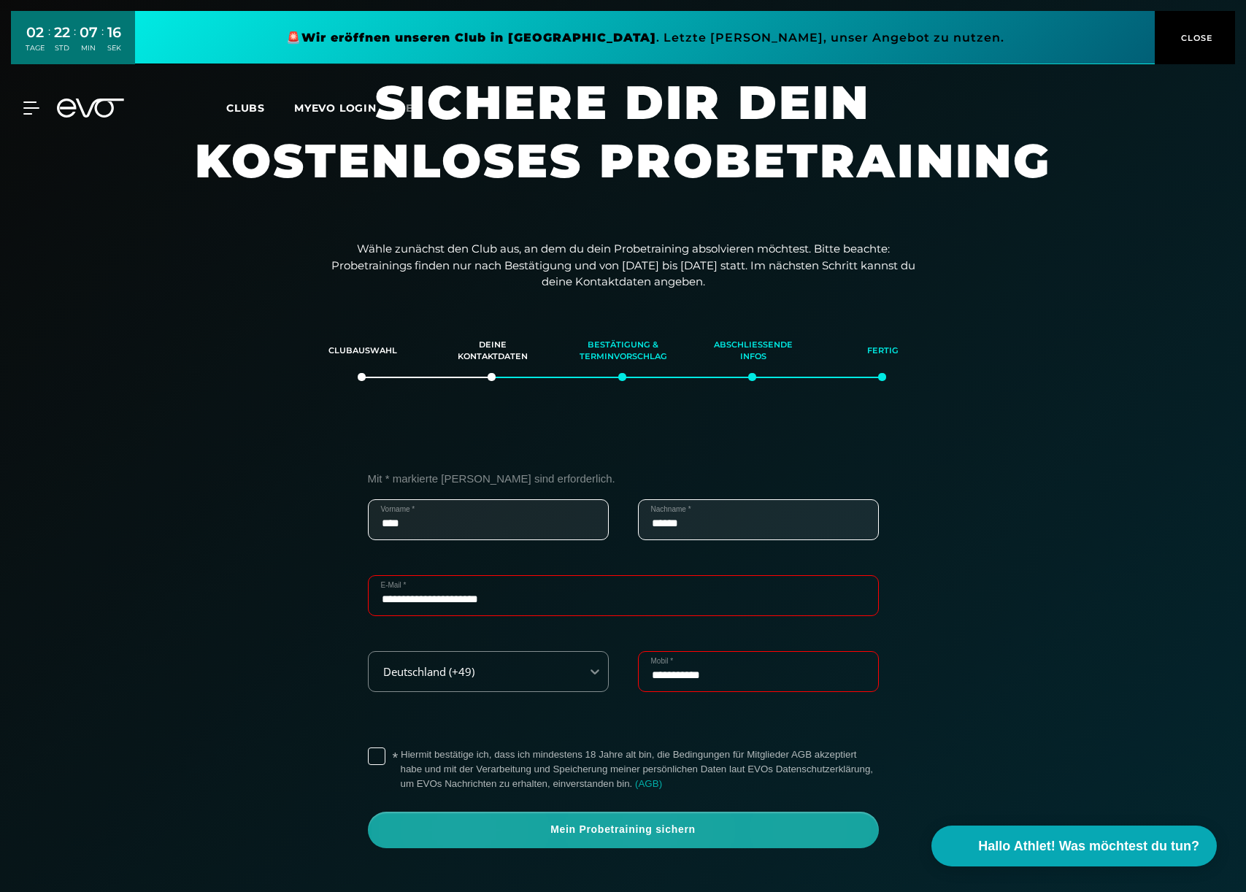
click at [606, 833] on span "Mein Probetraining sichern" at bounding box center [623, 830] width 441 height 15
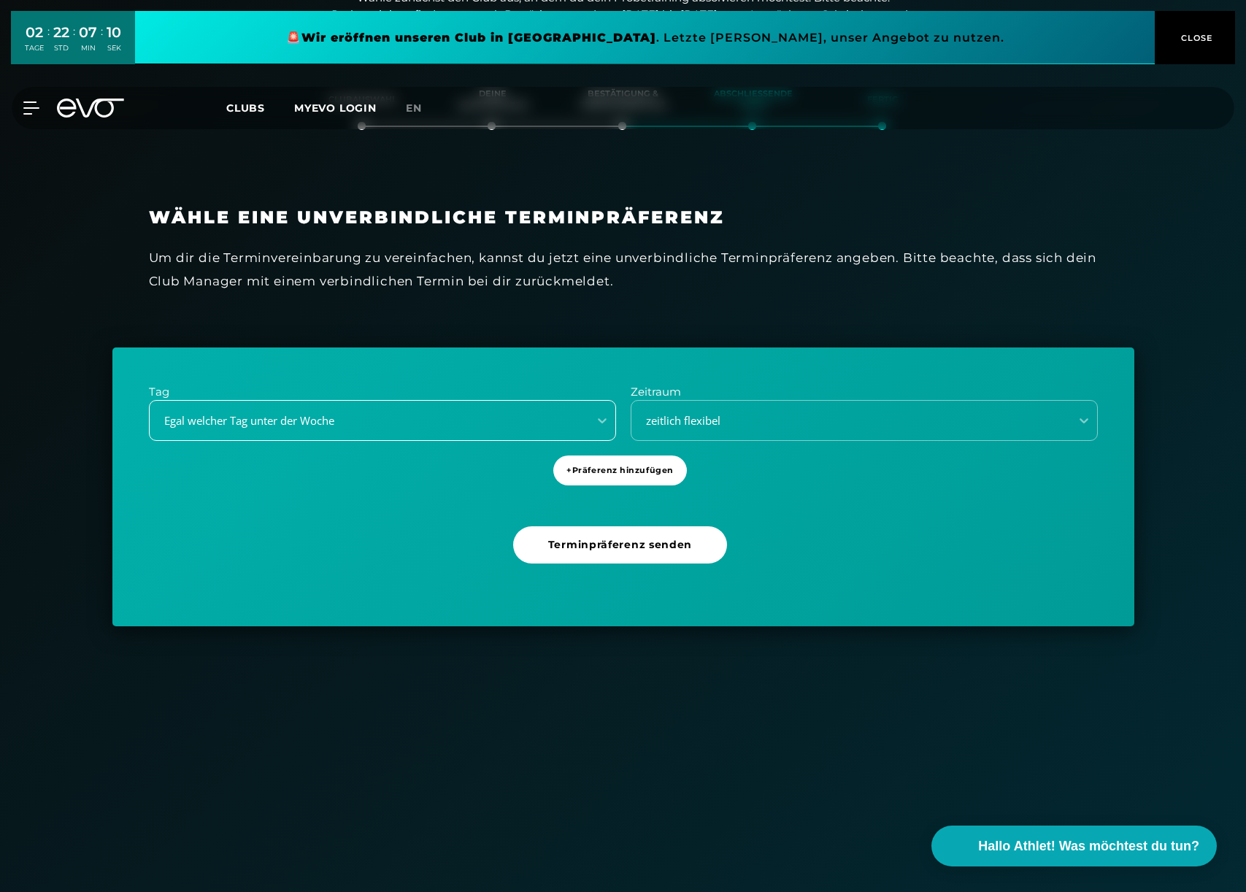
scroll to position [250, 0]
click at [362, 418] on div "Egal welcher Tag unter der Woche" at bounding box center [364, 421] width 427 height 17
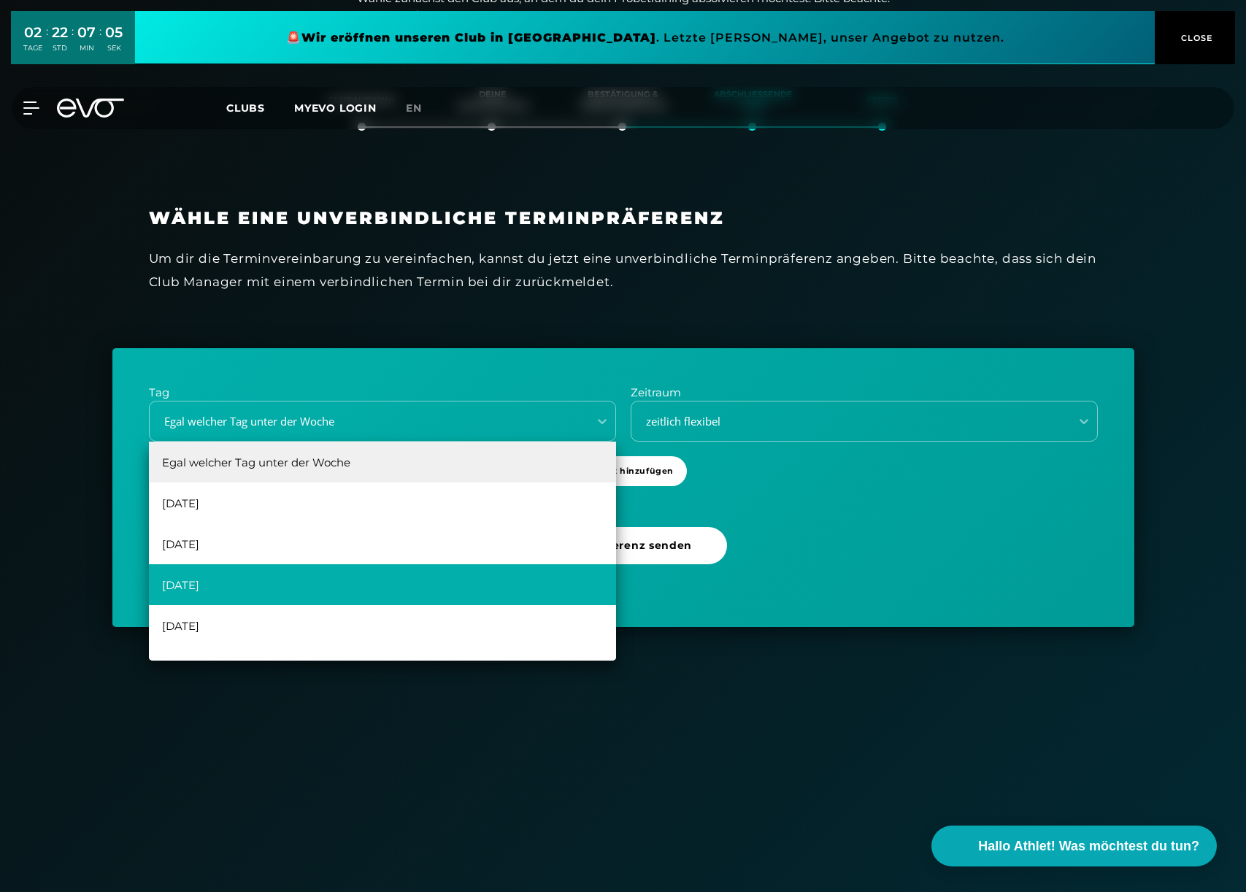
click at [187, 581] on div "[DATE]" at bounding box center [382, 584] width 467 height 41
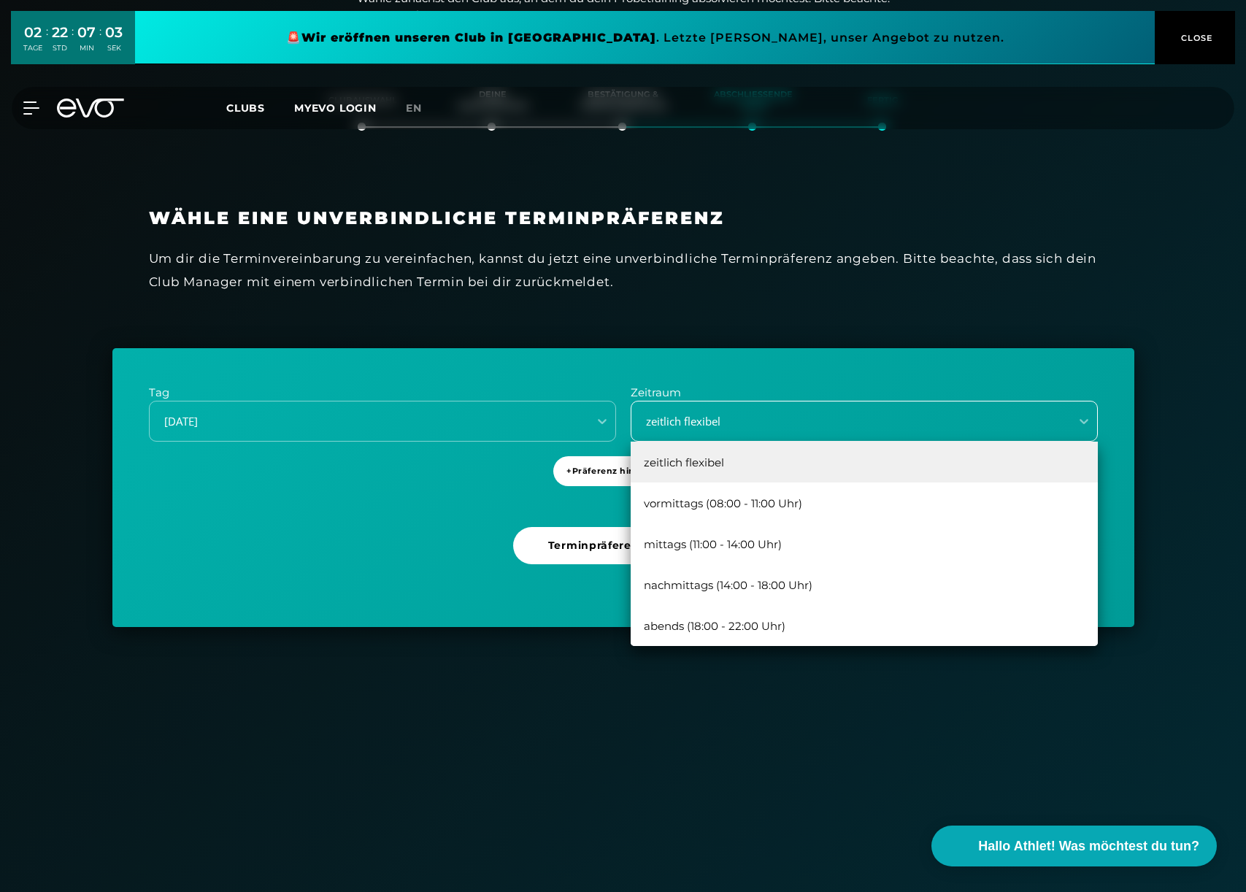
click at [708, 420] on div "zeitlich flexibel" at bounding box center [846, 421] width 427 height 17
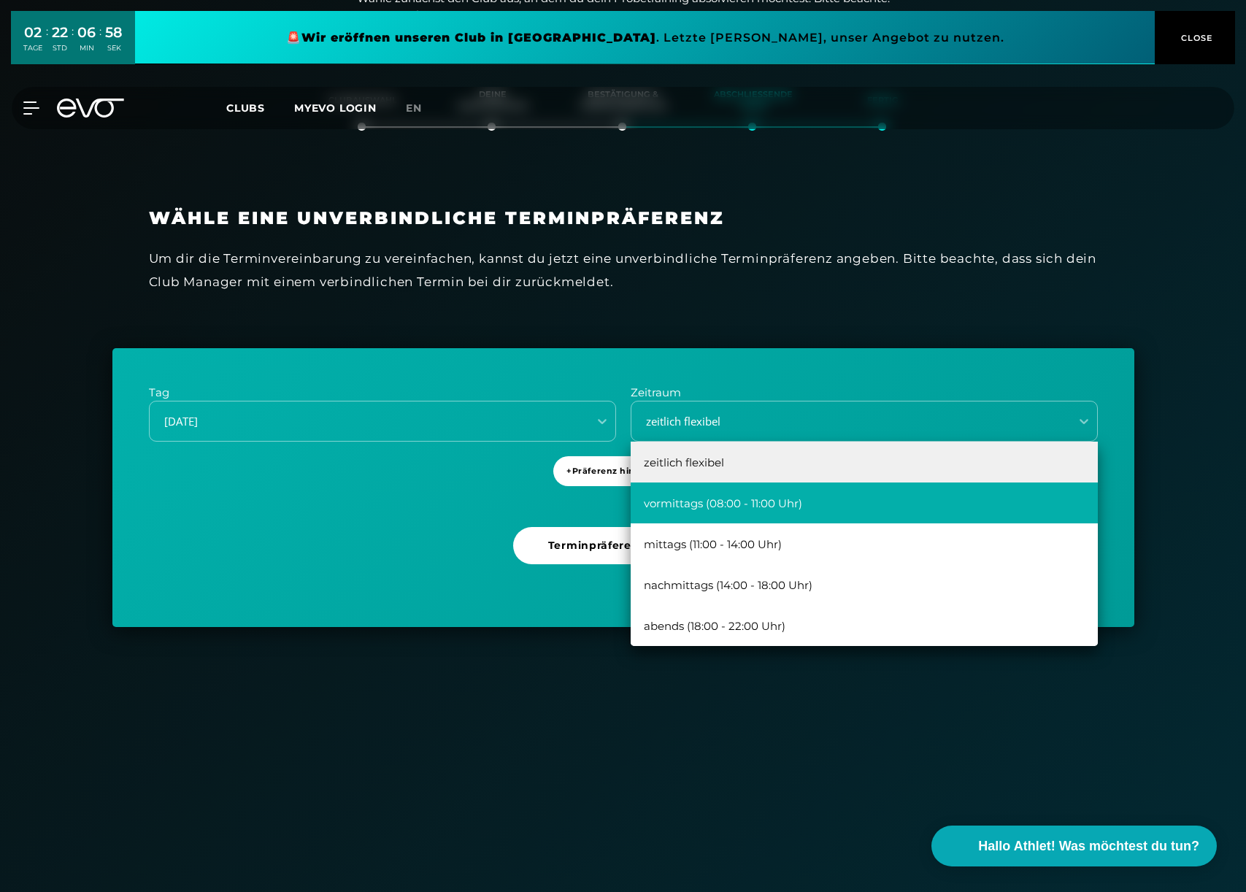
click at [683, 502] on div "vormittags (08:00 - 11:00 Uhr)" at bounding box center [864, 503] width 467 height 41
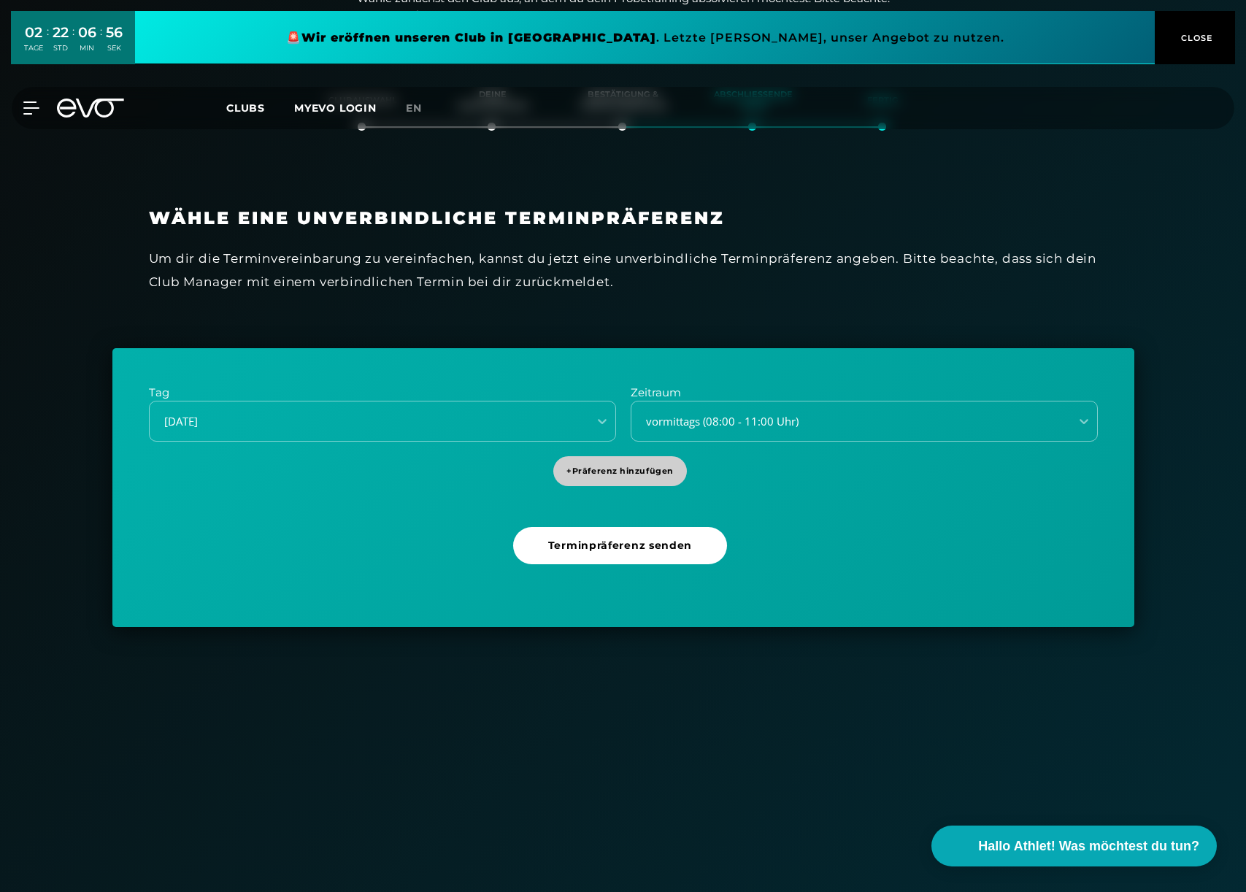
click at [605, 472] on span "+ Präferenz hinzufügen" at bounding box center [620, 471] width 107 height 12
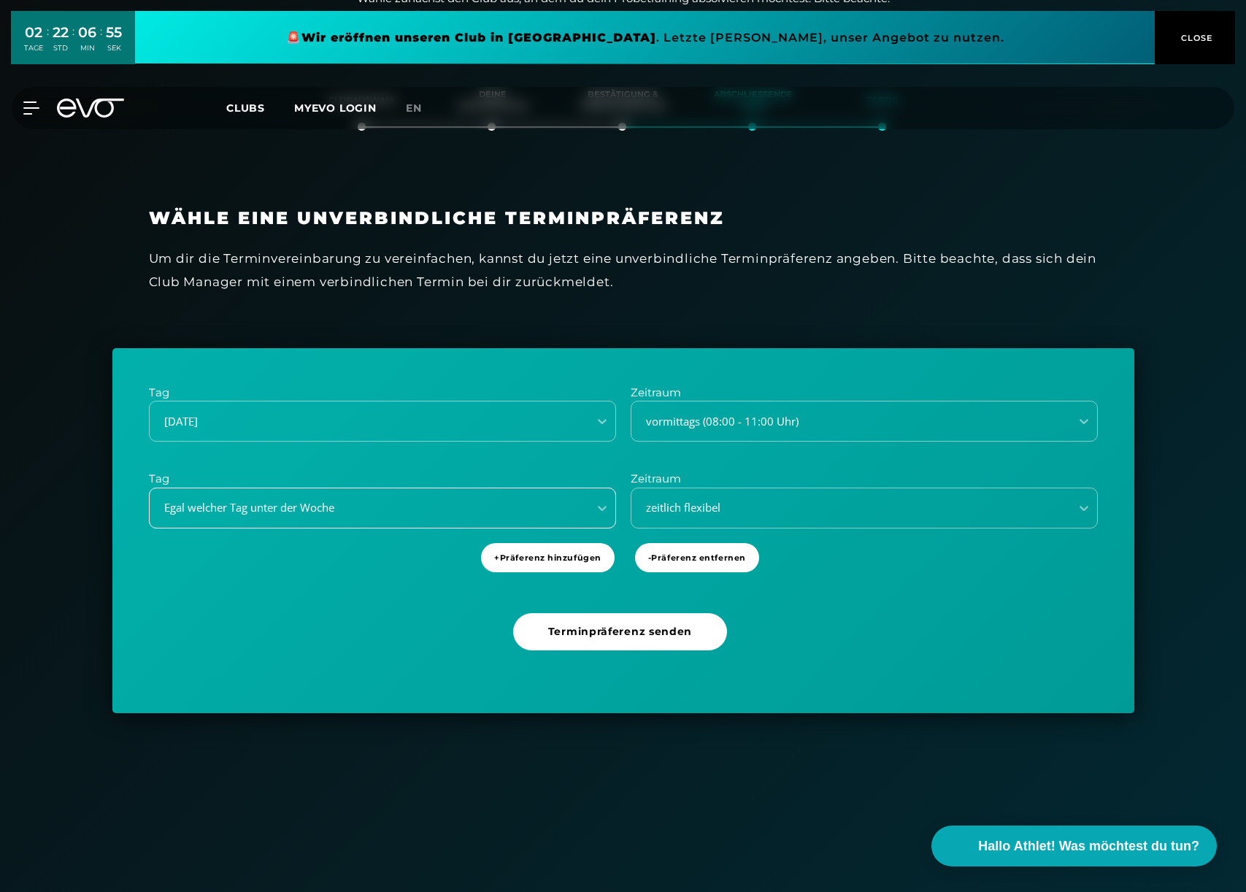
click at [571, 513] on div "Egal welcher Tag unter der Woche" at bounding box center [364, 507] width 427 height 17
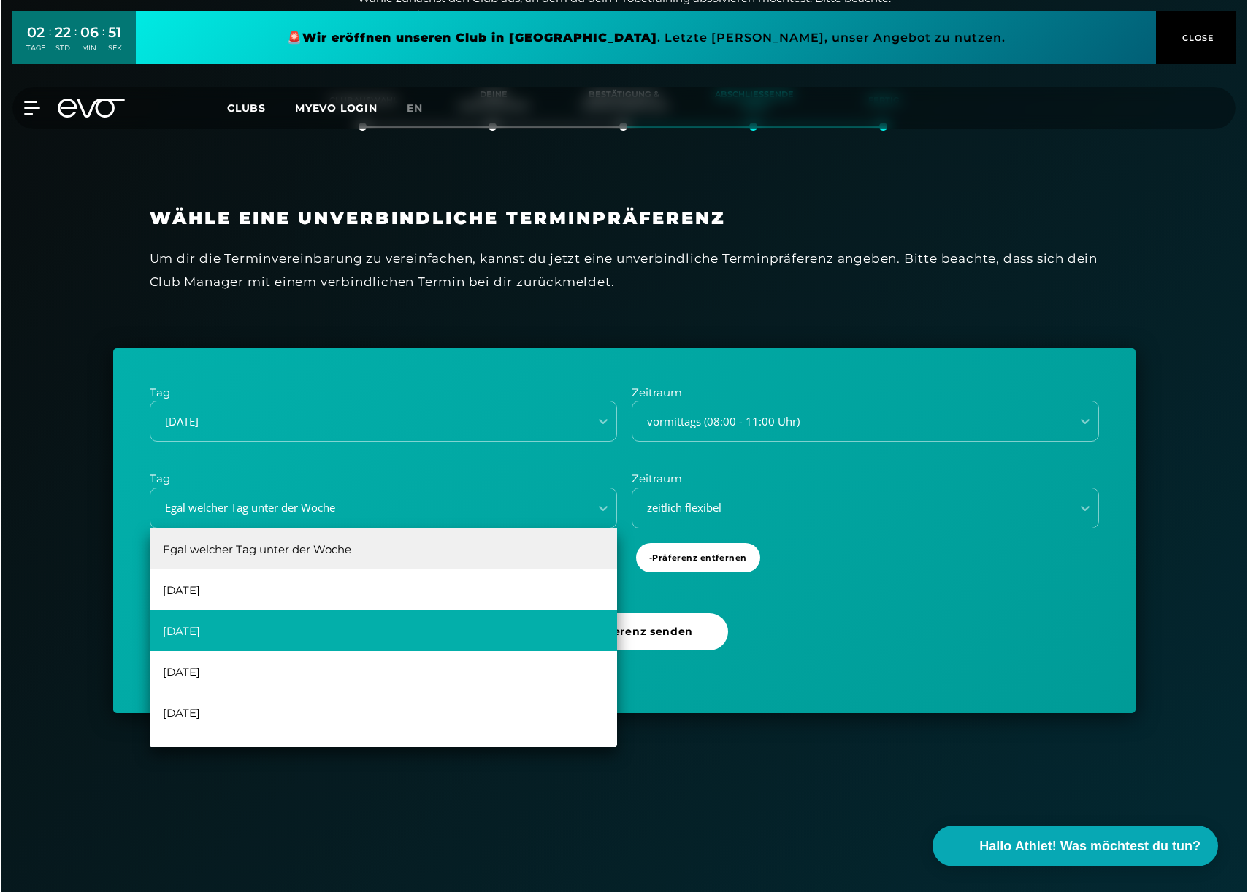
scroll to position [26, 0]
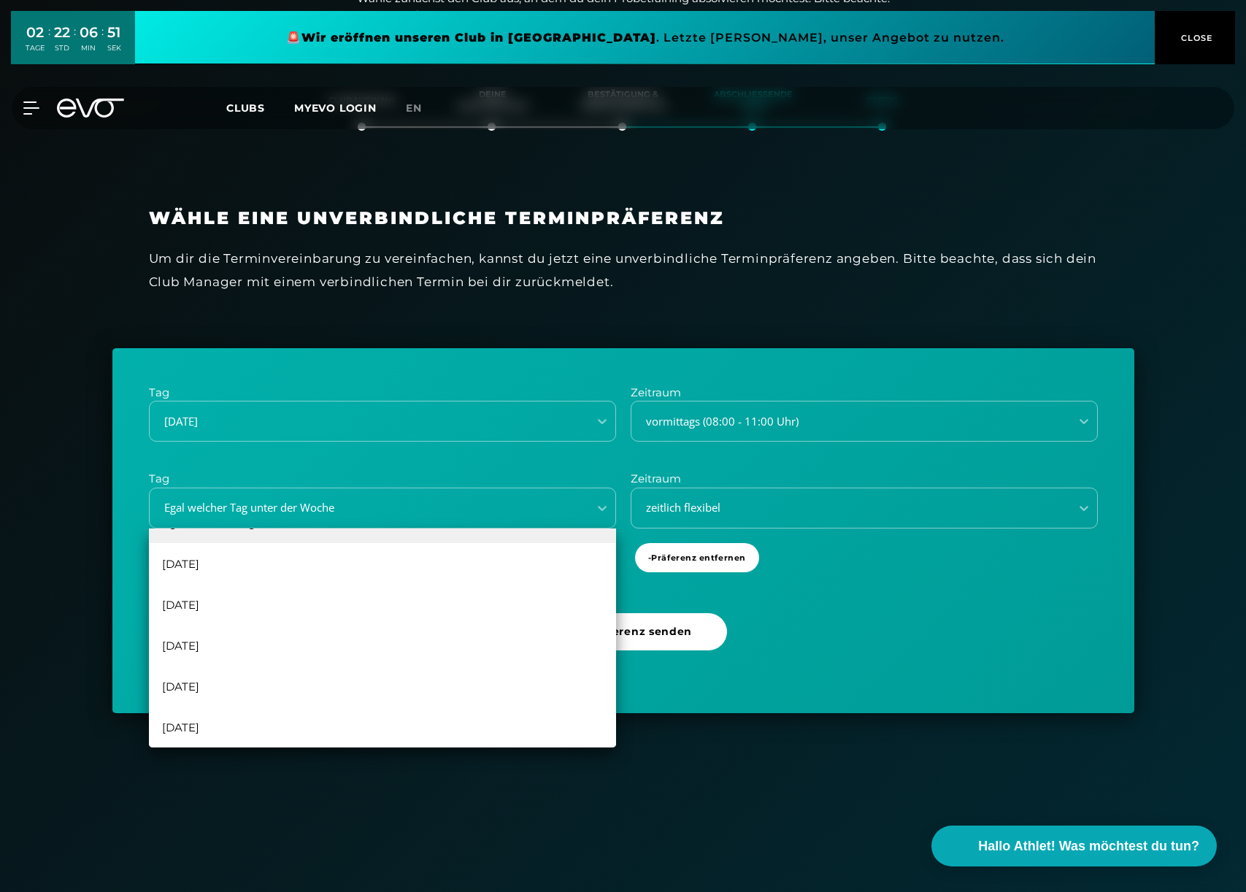
click at [192, 727] on div "[DATE]" at bounding box center [382, 727] width 467 height 41
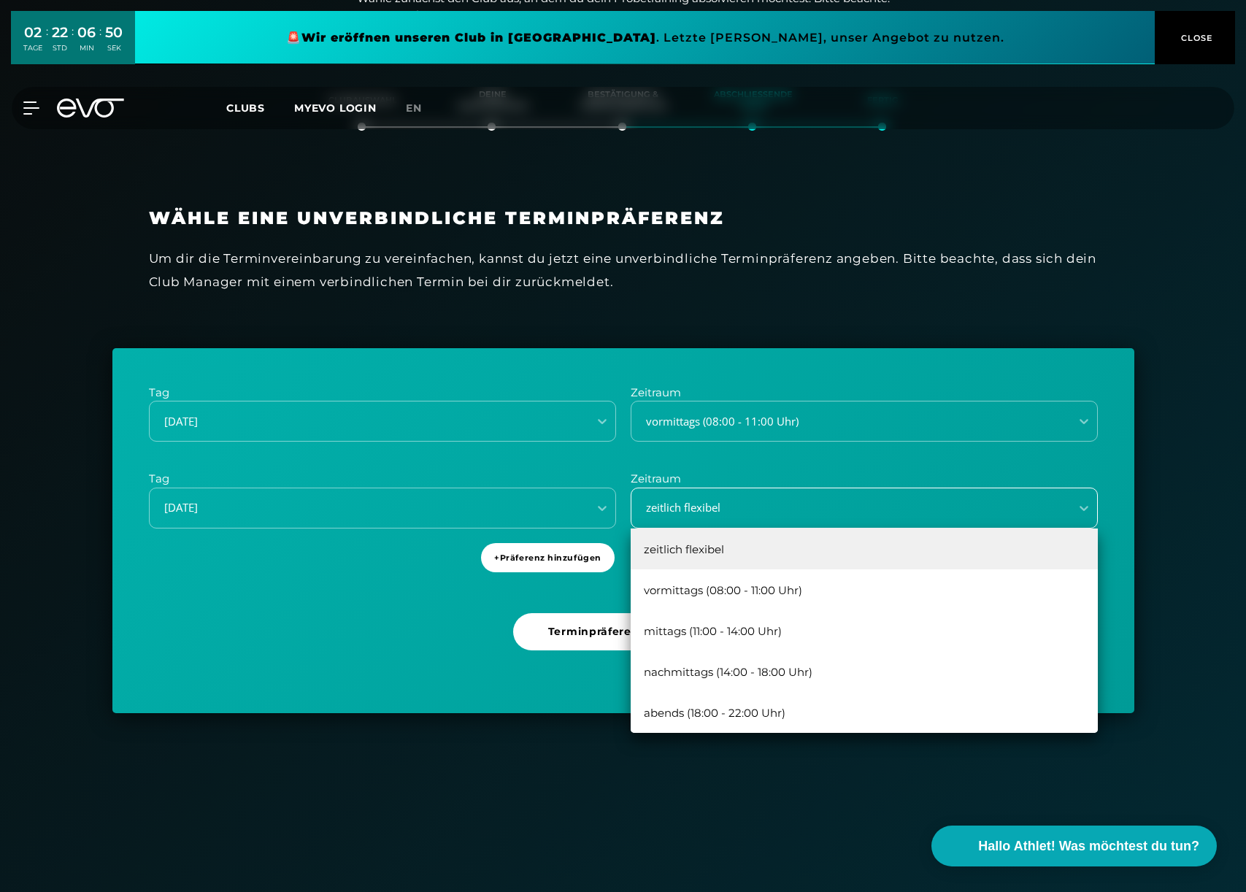
click at [687, 507] on div "zeitlich flexibel" at bounding box center [846, 507] width 427 height 17
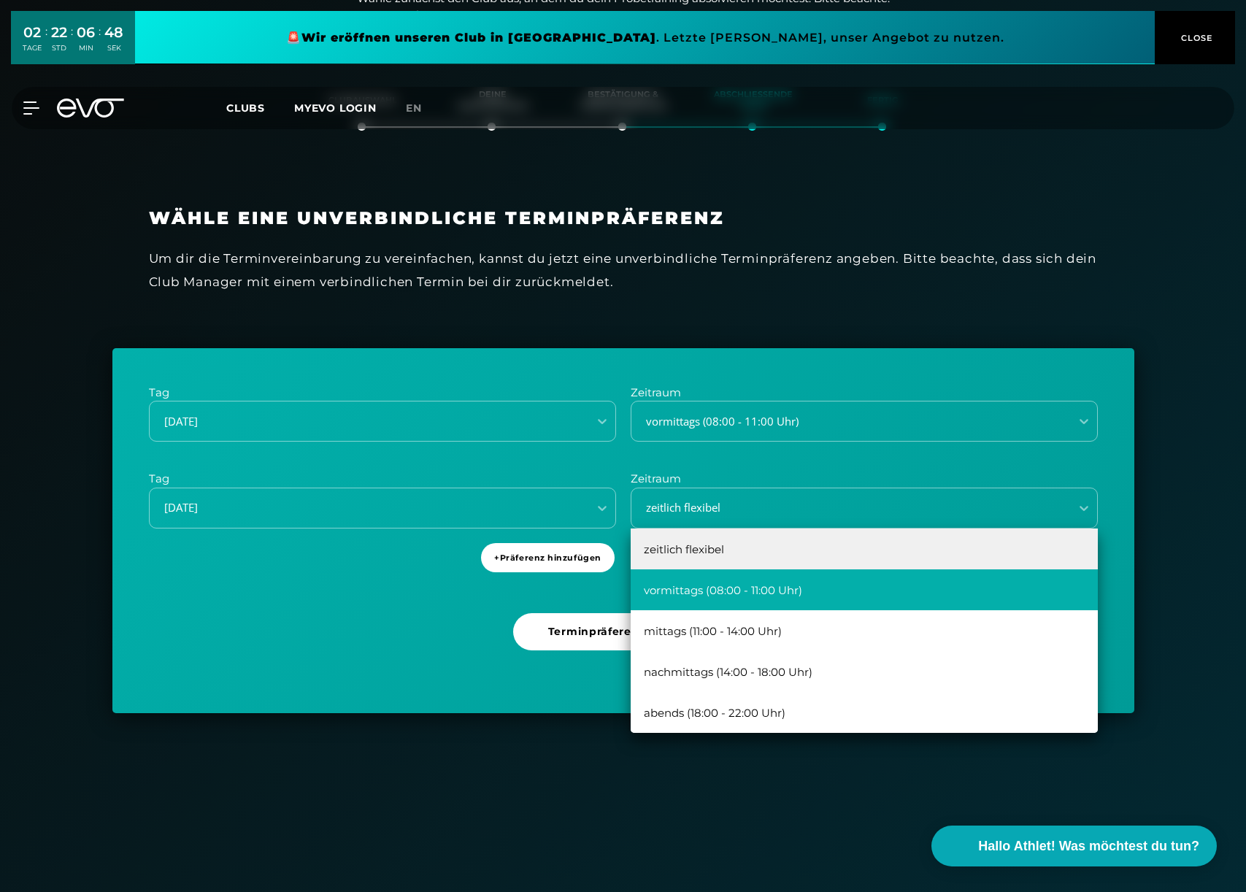
click at [695, 589] on div "vormittags (08:00 - 11:00 Uhr)" at bounding box center [864, 590] width 467 height 41
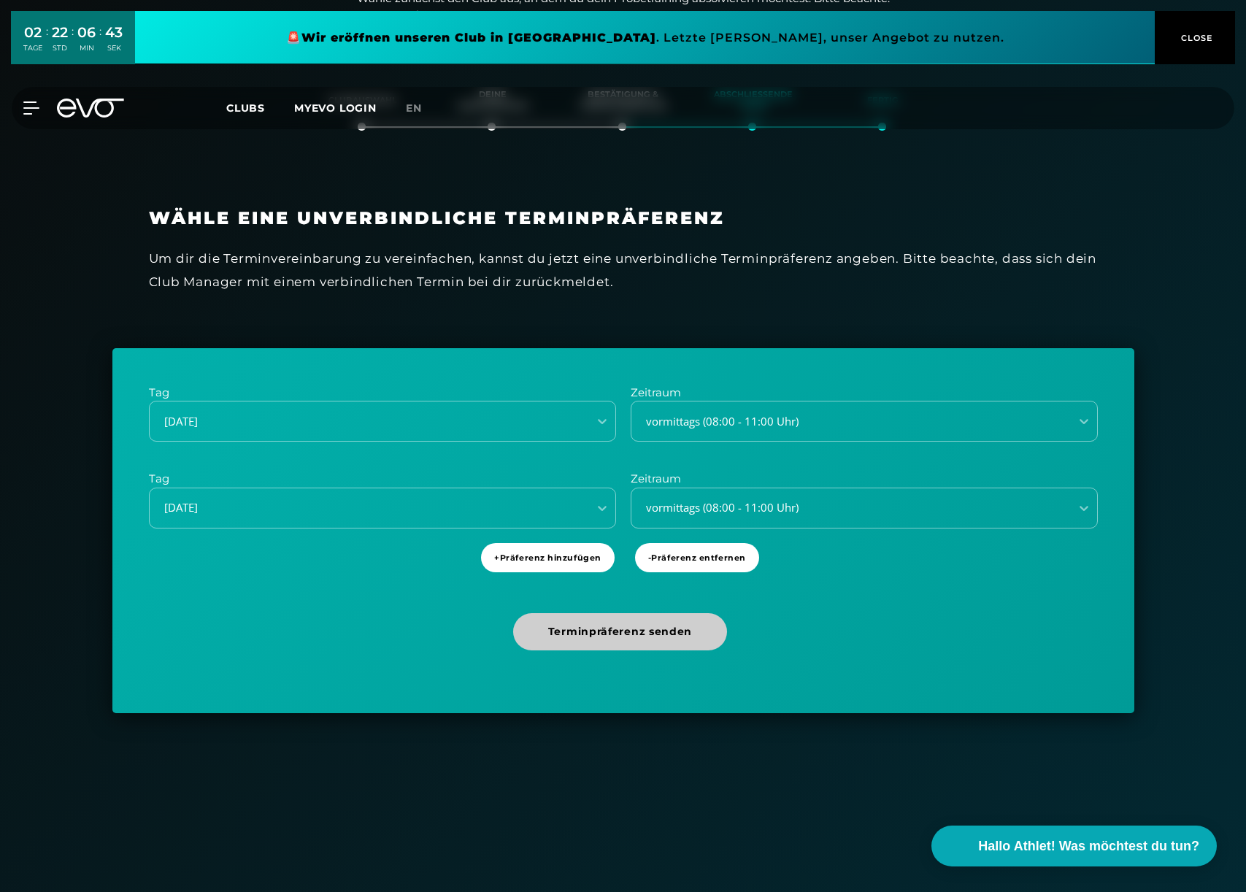
click at [616, 634] on span "Terminpräferenz senden" at bounding box center [620, 631] width 144 height 15
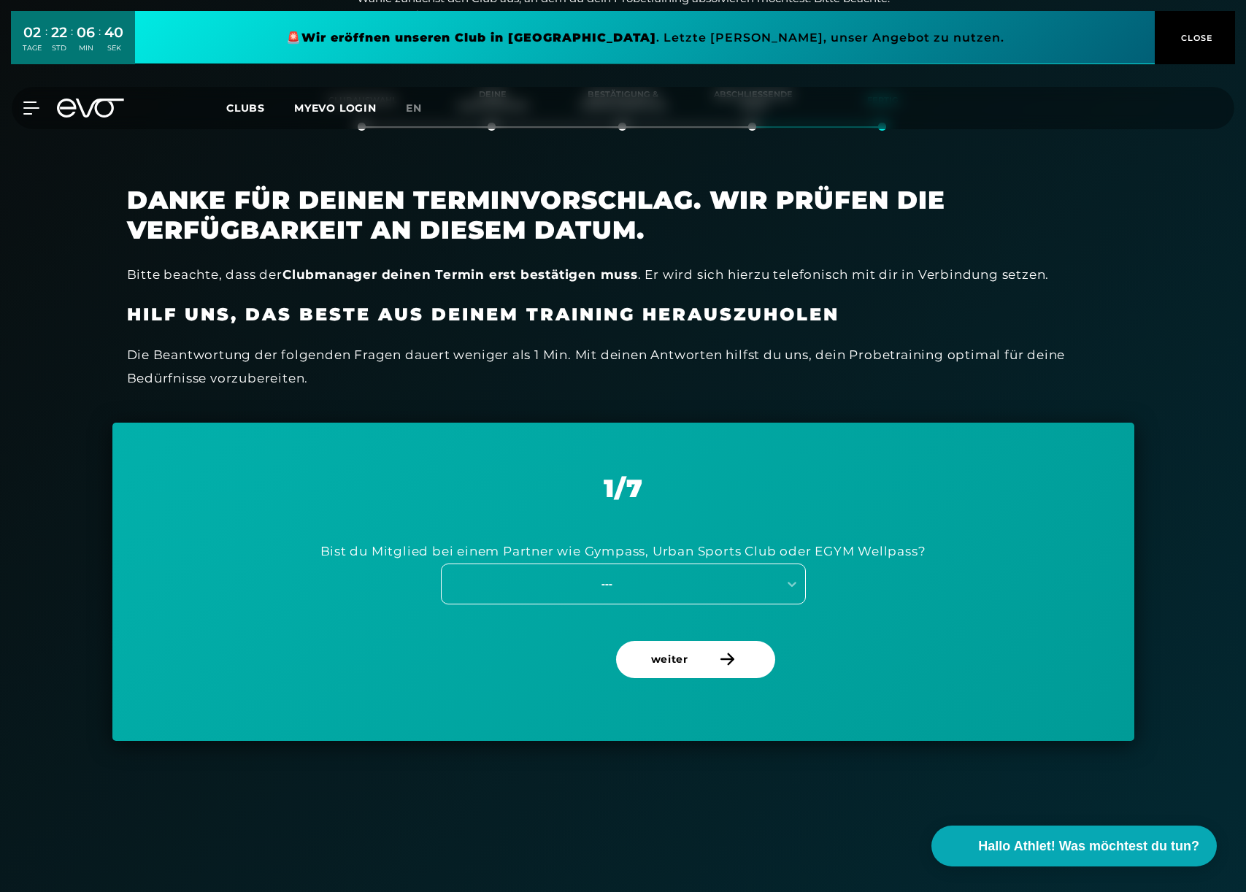
click at [648, 587] on div "---" at bounding box center [607, 583] width 328 height 17
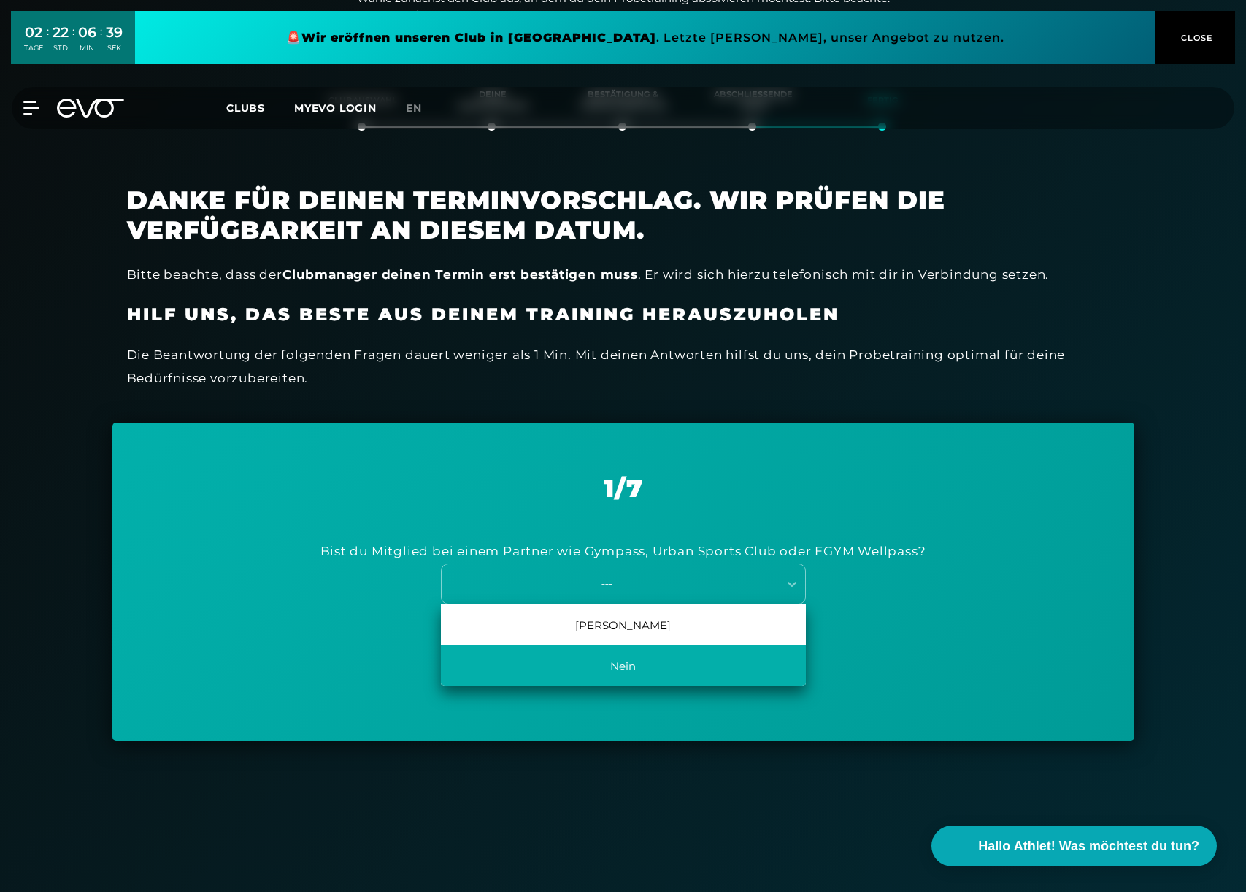
click at [621, 667] on div "Nein" at bounding box center [623, 665] width 365 height 41
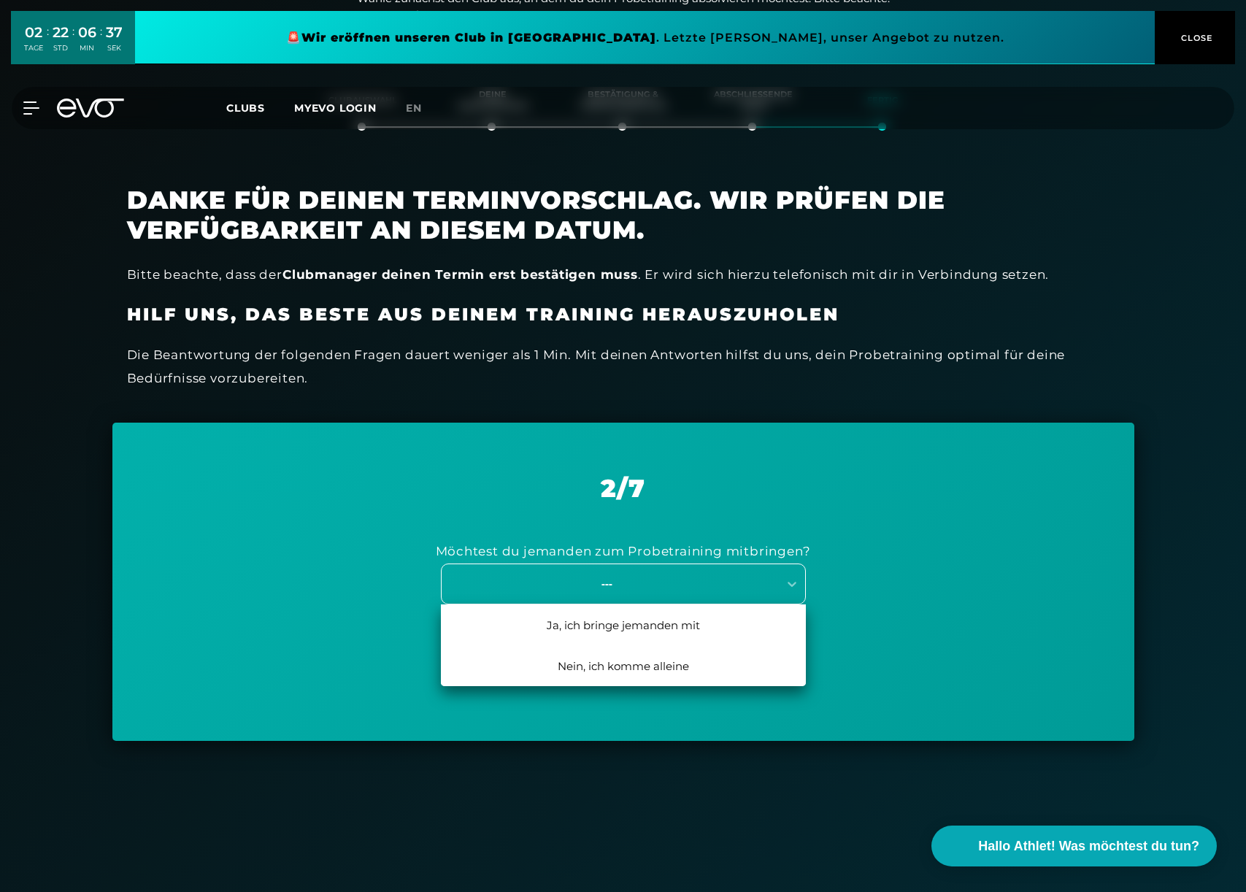
click at [673, 583] on div "---" at bounding box center [607, 583] width 328 height 17
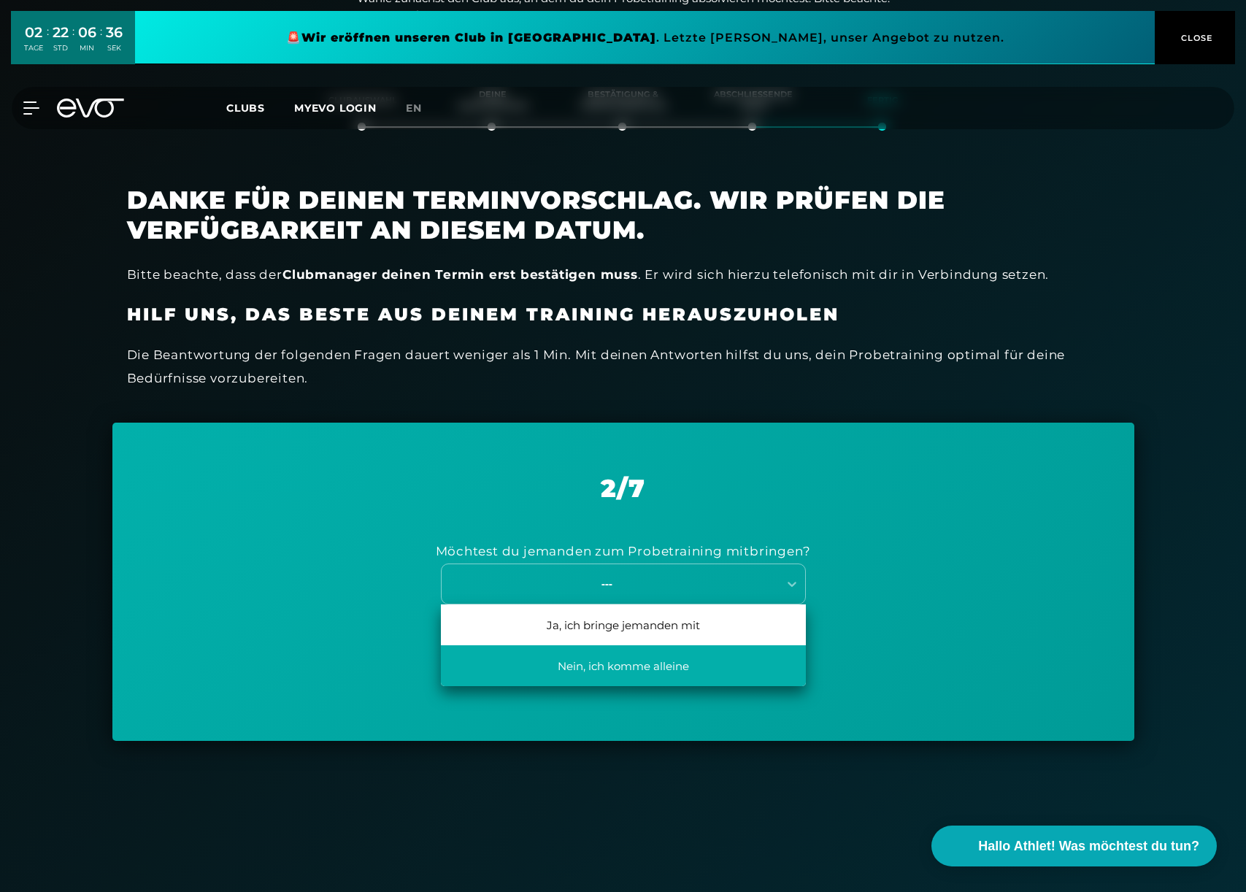
click at [646, 669] on div "Nein, ich komme alleine" at bounding box center [623, 665] width 365 height 41
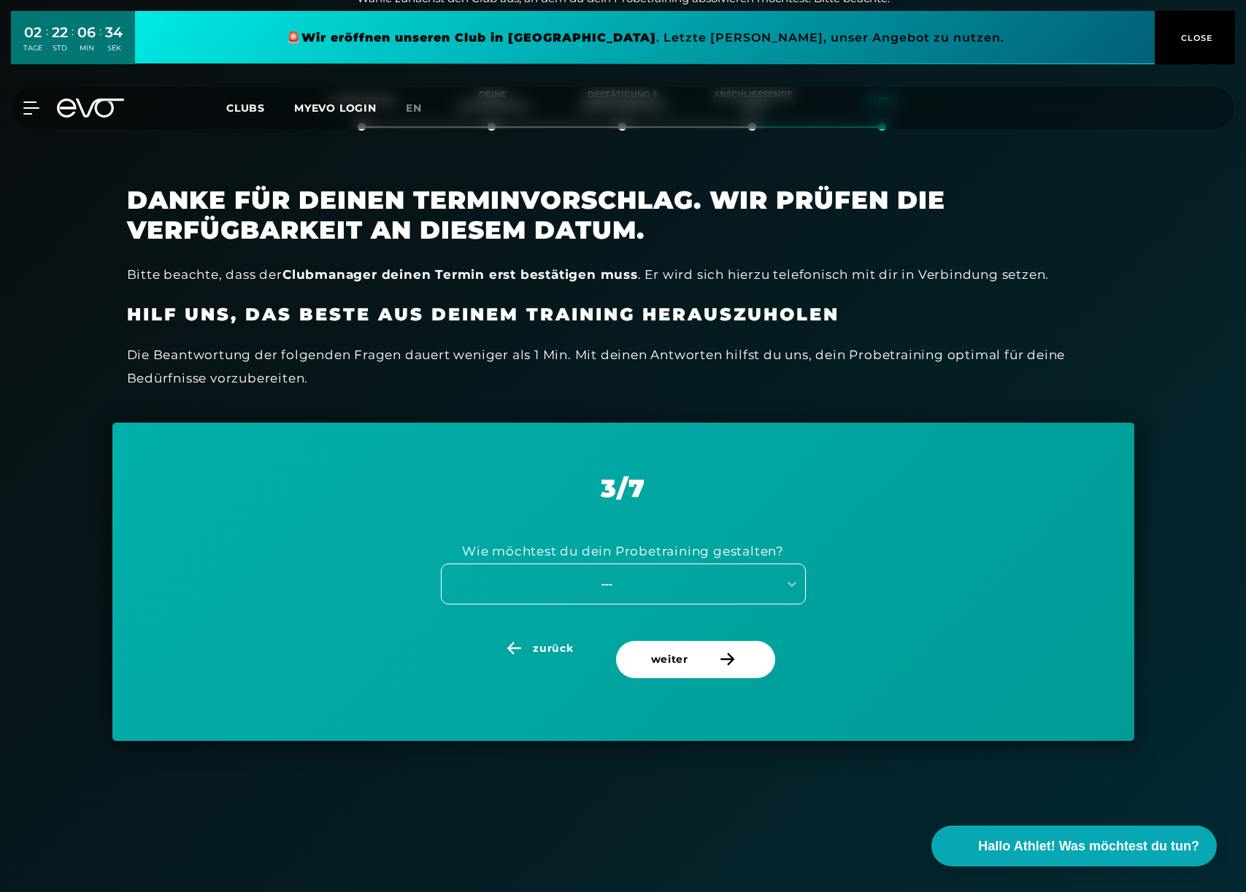
click at [624, 582] on div "---" at bounding box center [607, 583] width 328 height 17
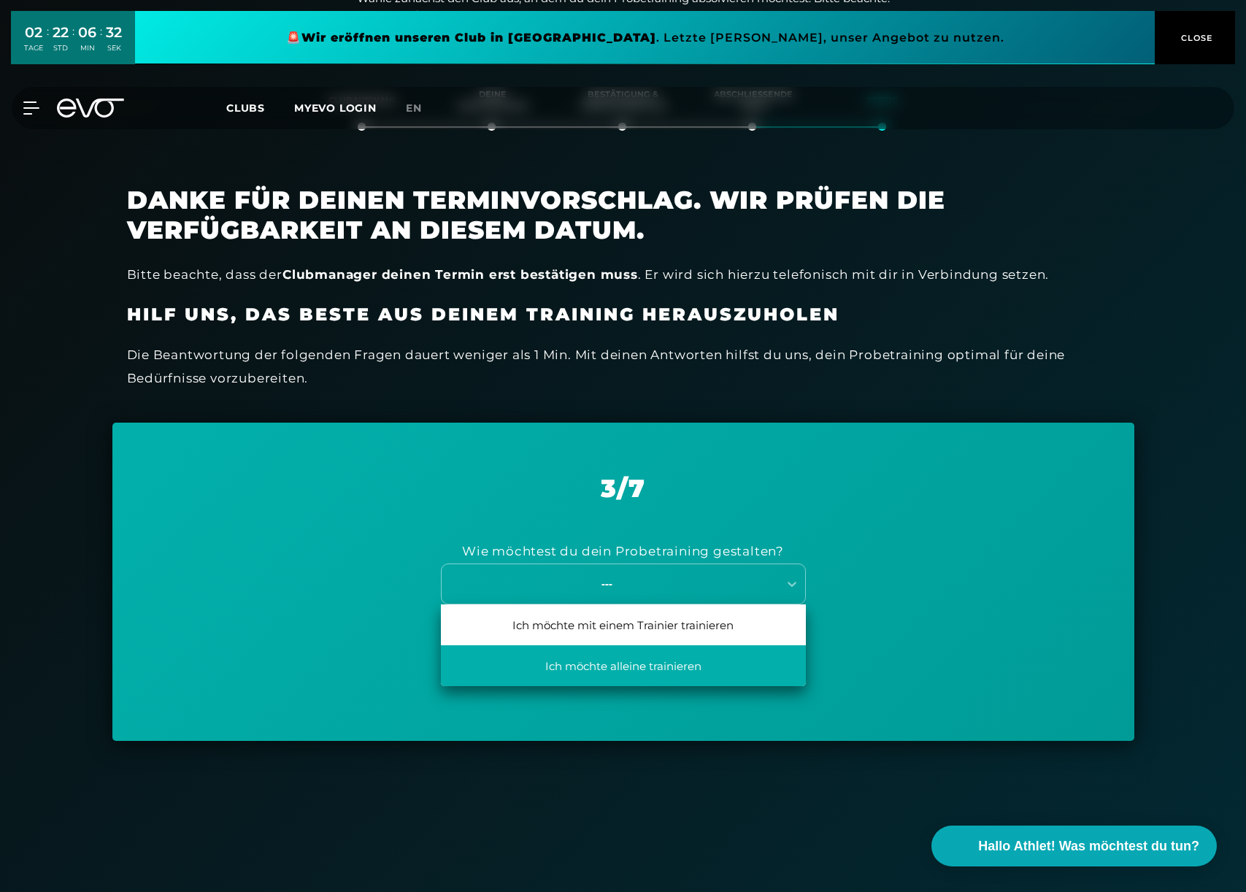
click at [651, 670] on div "Ich möchte alleine trainieren" at bounding box center [623, 665] width 365 height 41
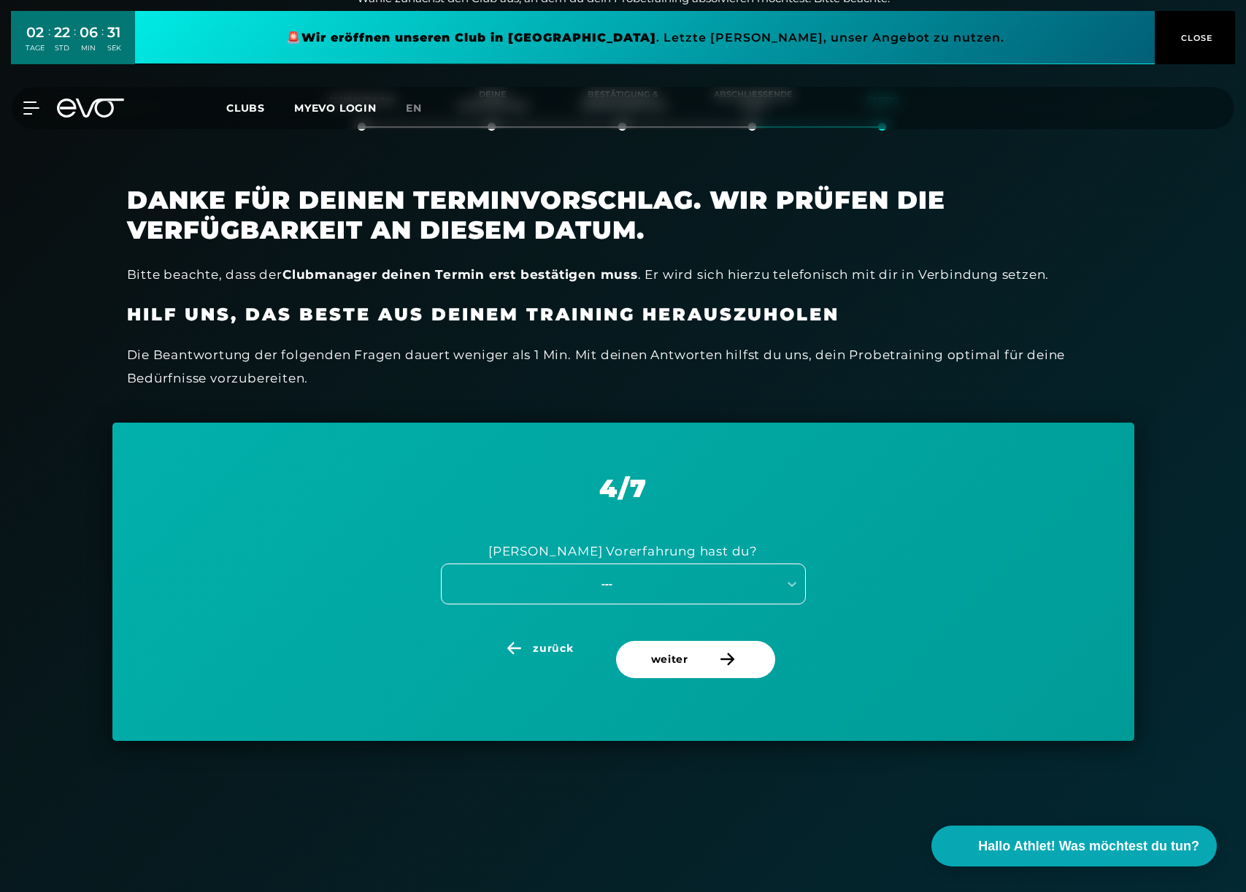
click at [634, 583] on div "---" at bounding box center [607, 583] width 328 height 17
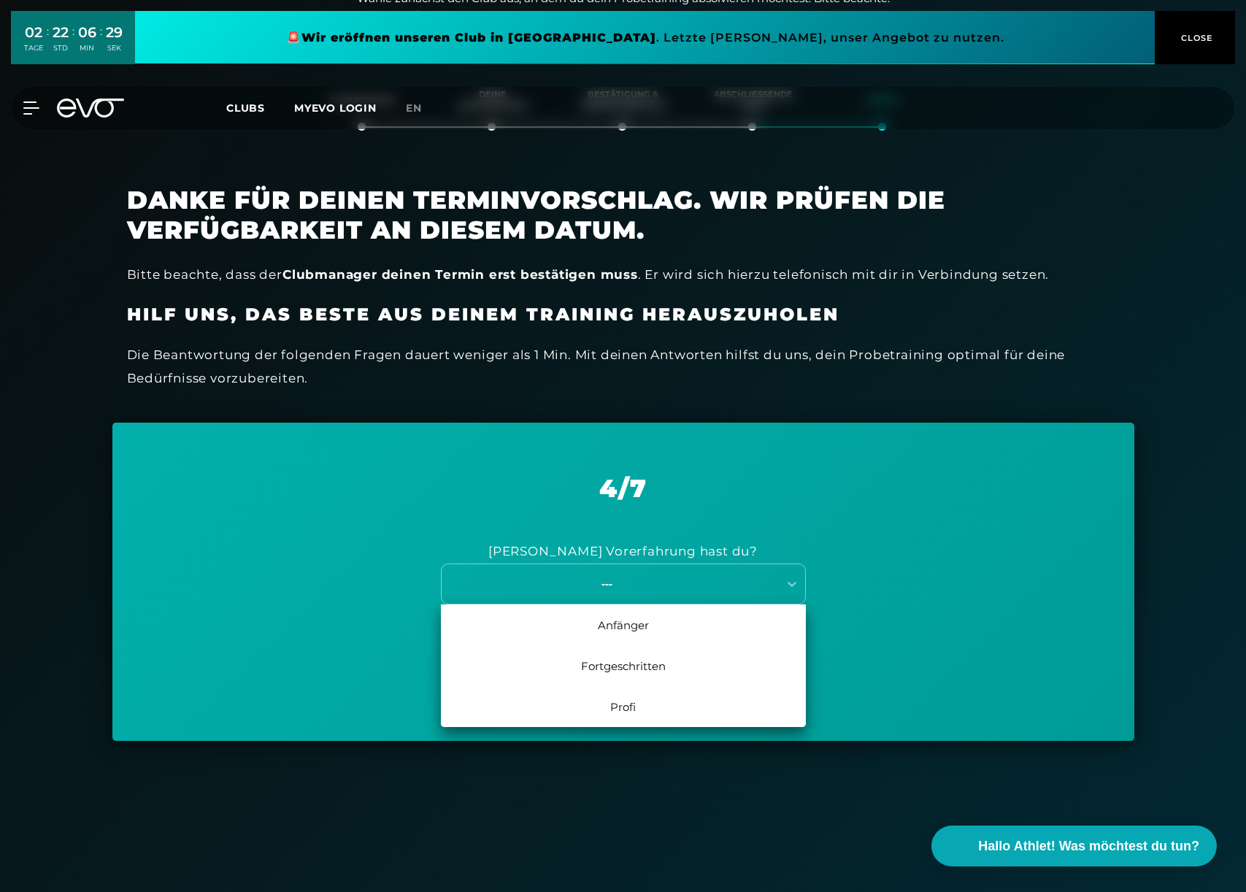
click at [623, 702] on div "Profi" at bounding box center [623, 706] width 365 height 41
click at [667, 583] on div "---" at bounding box center [607, 583] width 328 height 17
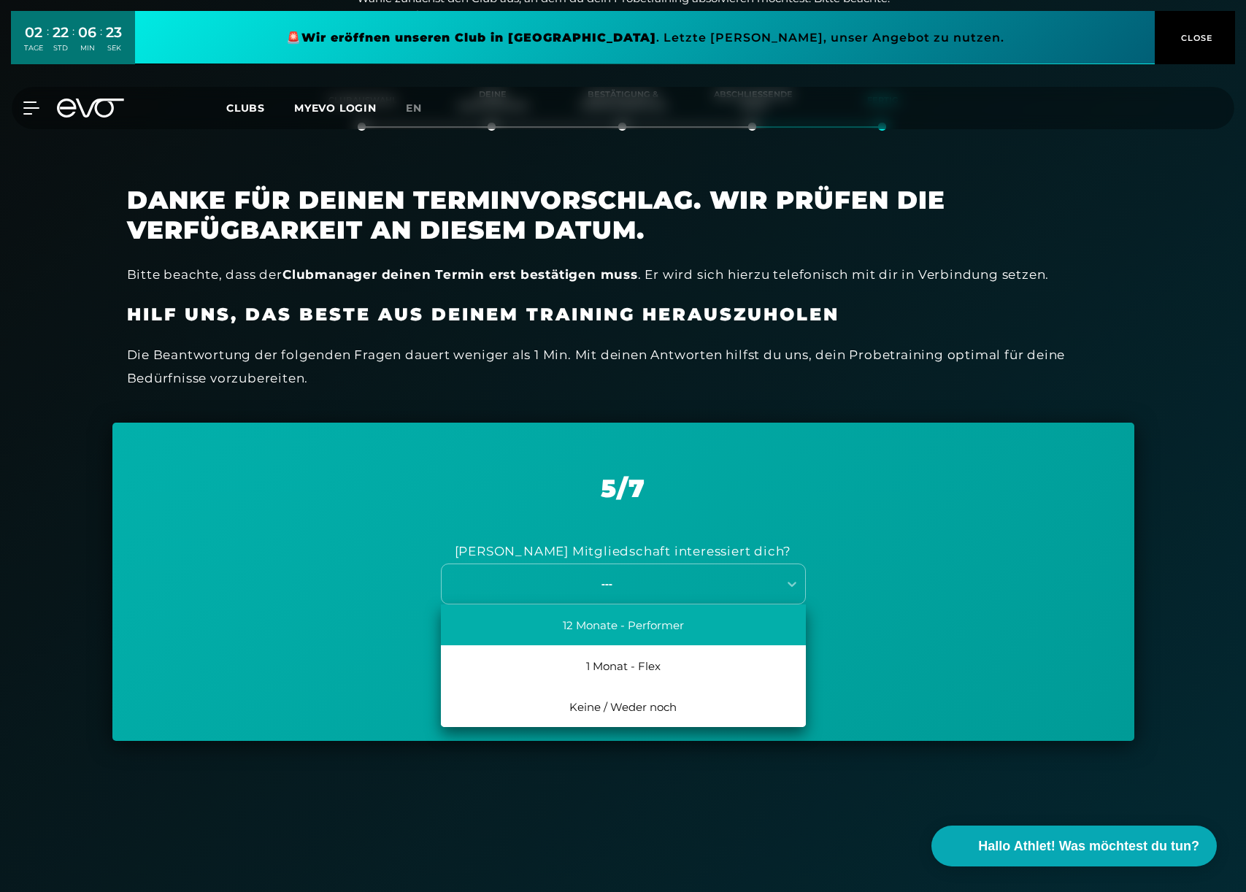
click at [637, 624] on div "12 Monate - Performer" at bounding box center [623, 625] width 365 height 41
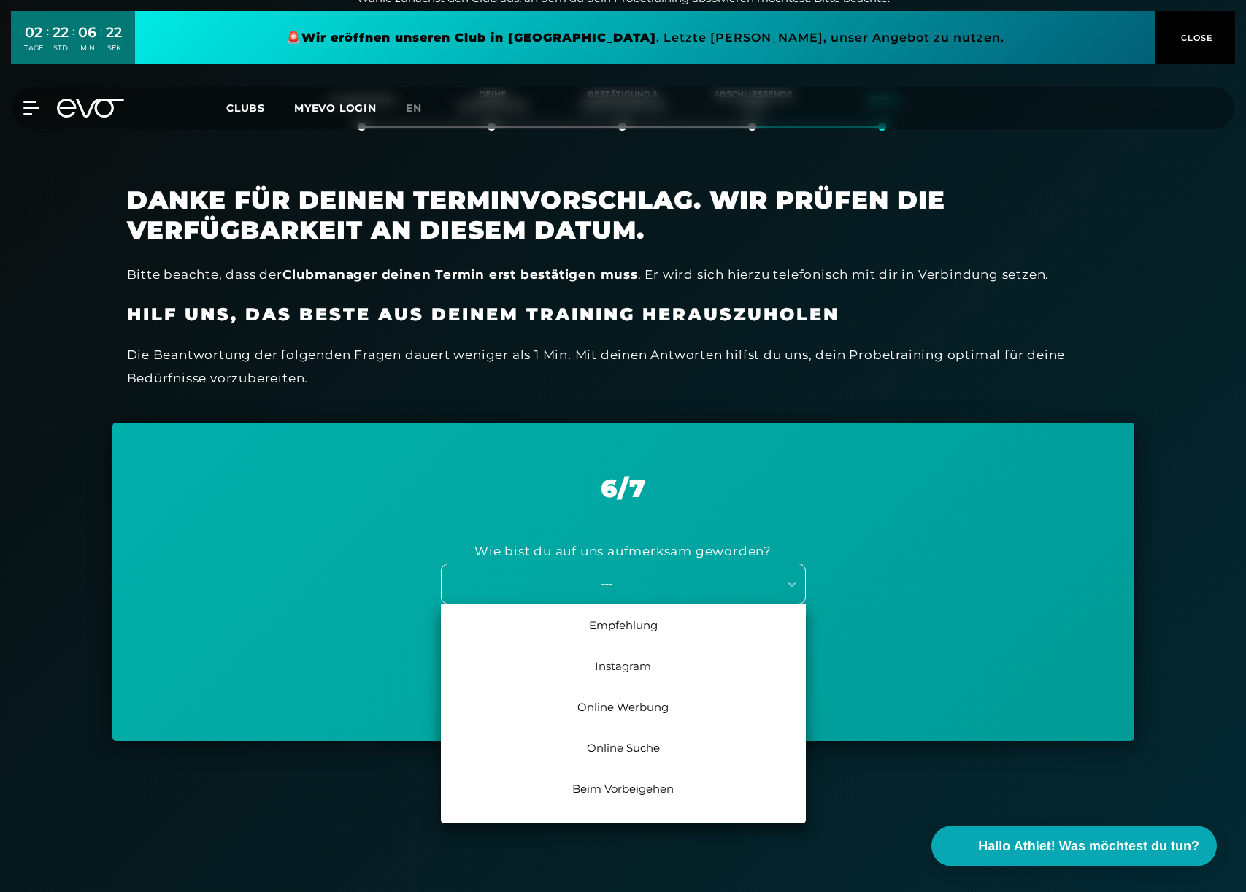
click at [648, 586] on div "---" at bounding box center [607, 583] width 328 height 17
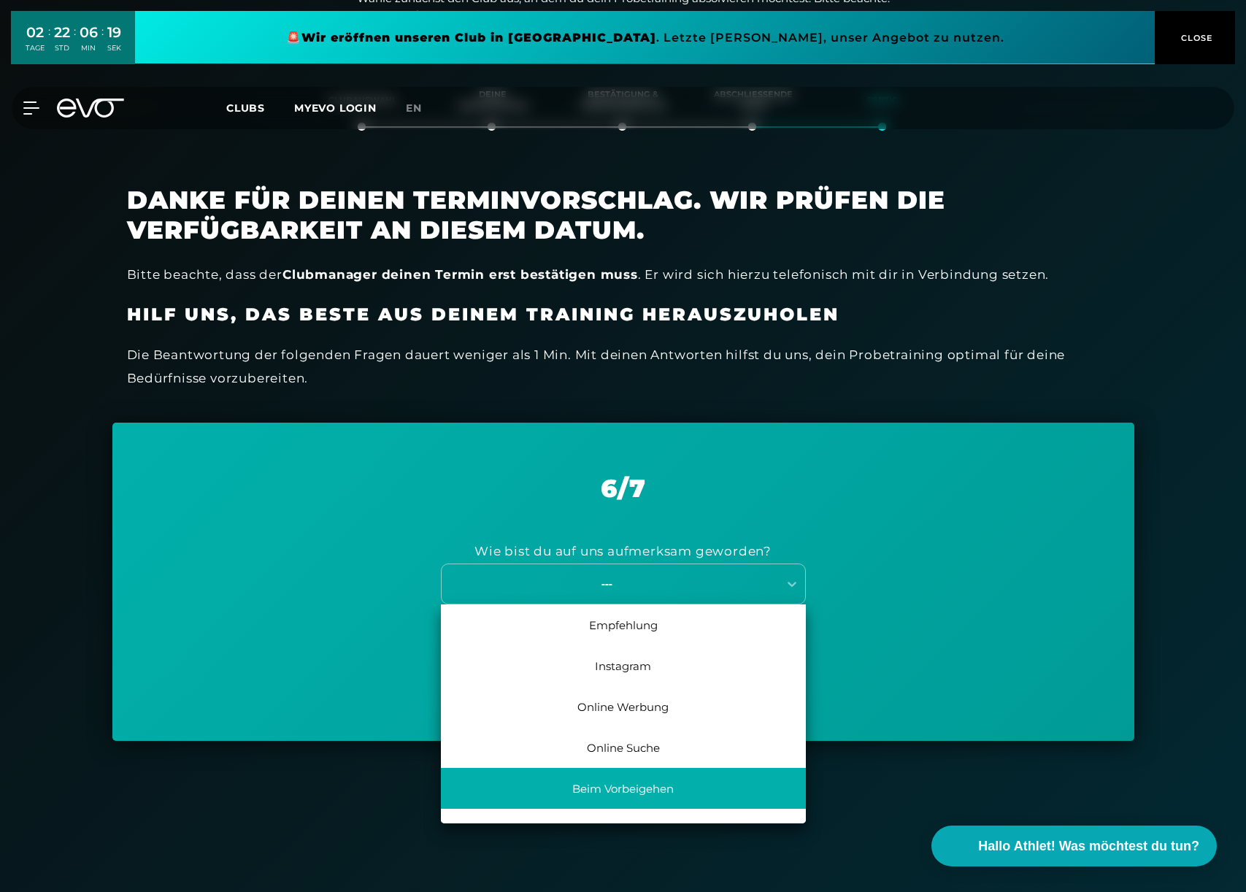
click at [648, 793] on div "Beim Vorbeigehen" at bounding box center [623, 788] width 365 height 41
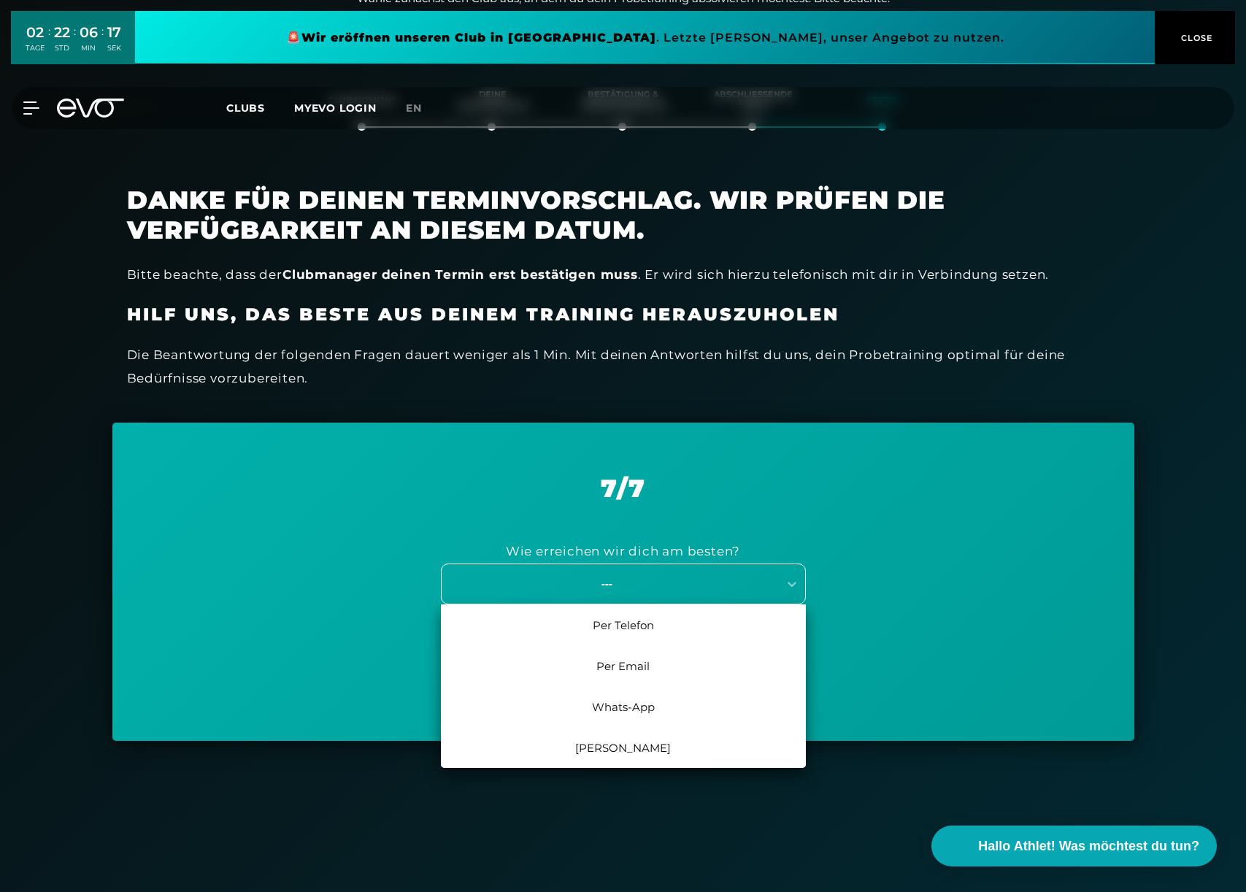
click at [651, 591] on div "---" at bounding box center [607, 583] width 328 height 17
click at [635, 707] on div "Whats-App" at bounding box center [623, 706] width 365 height 41
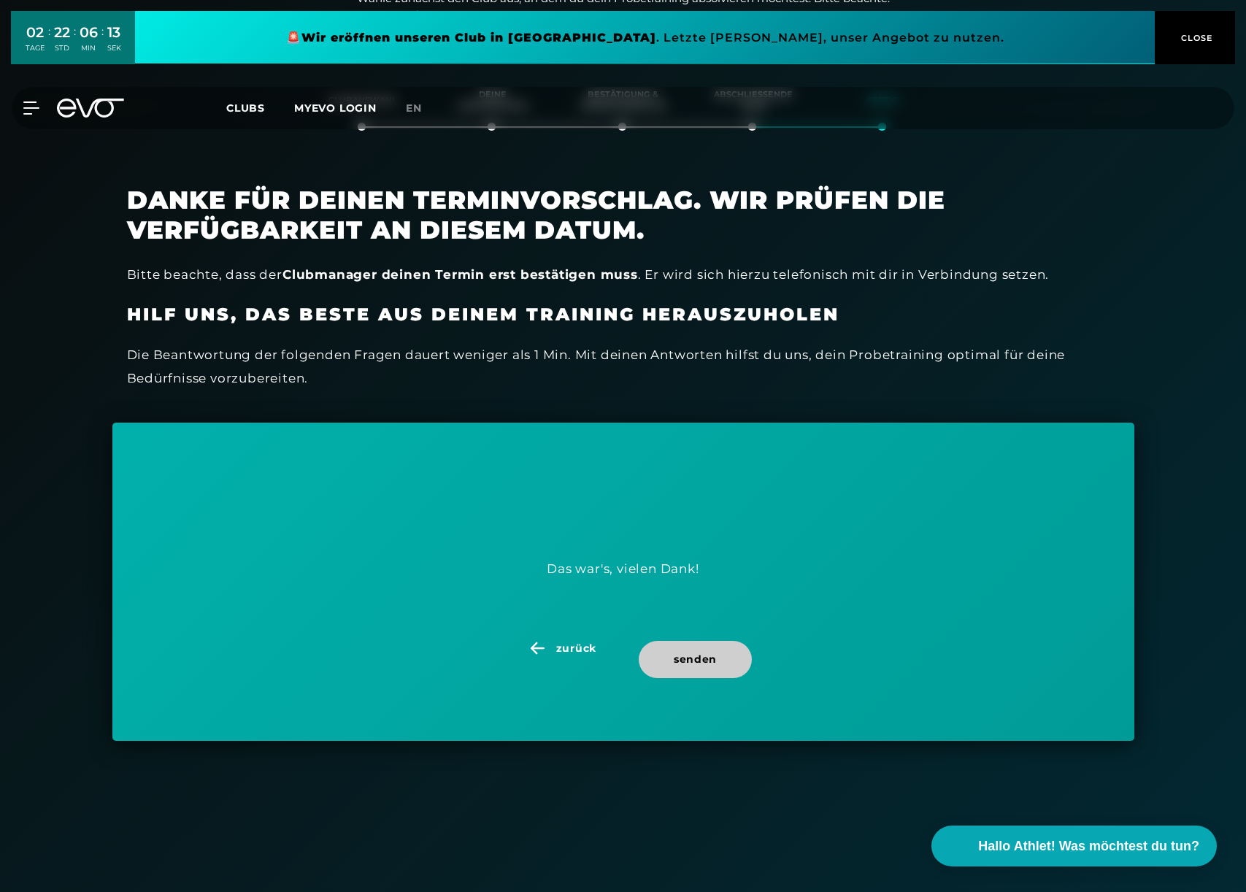
click at [683, 662] on span "senden" at bounding box center [695, 659] width 43 height 15
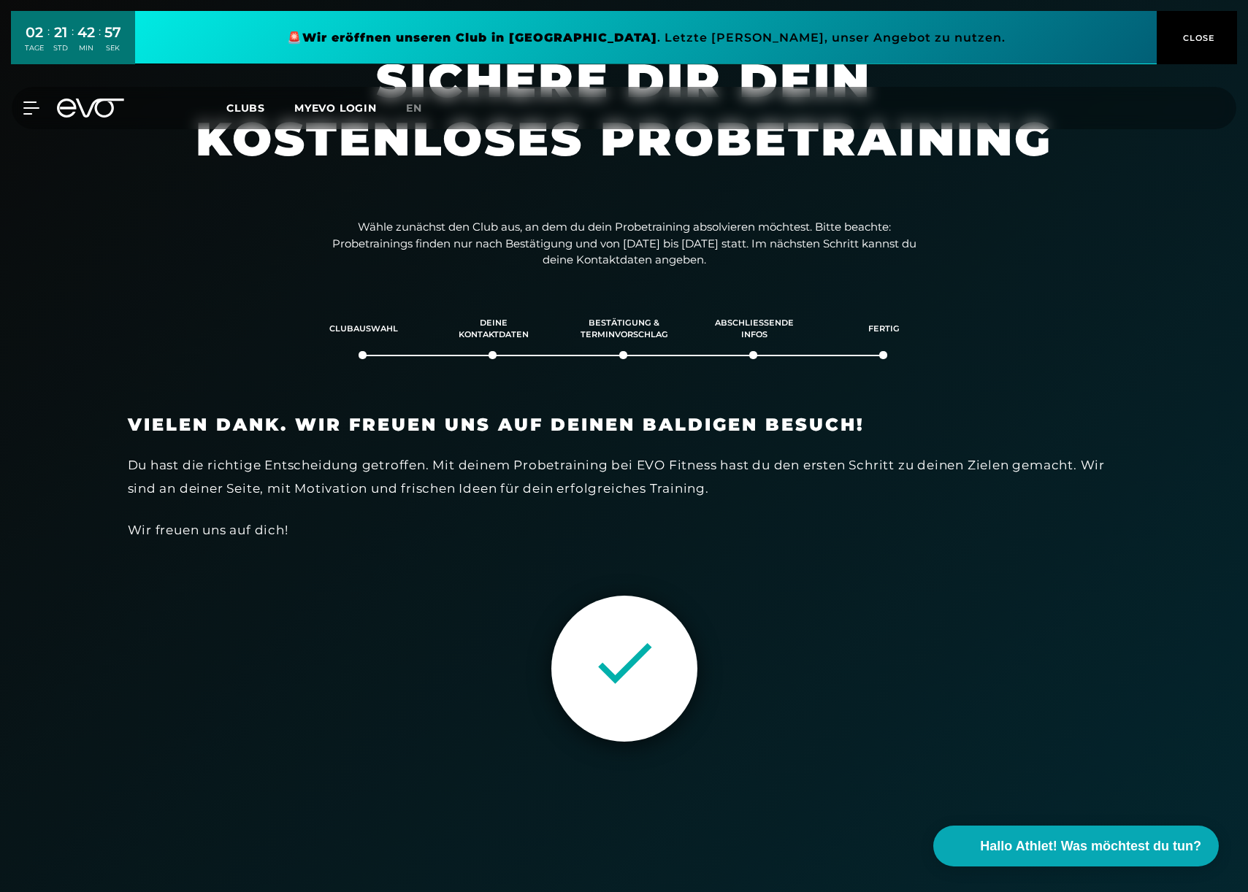
scroll to position [0, 0]
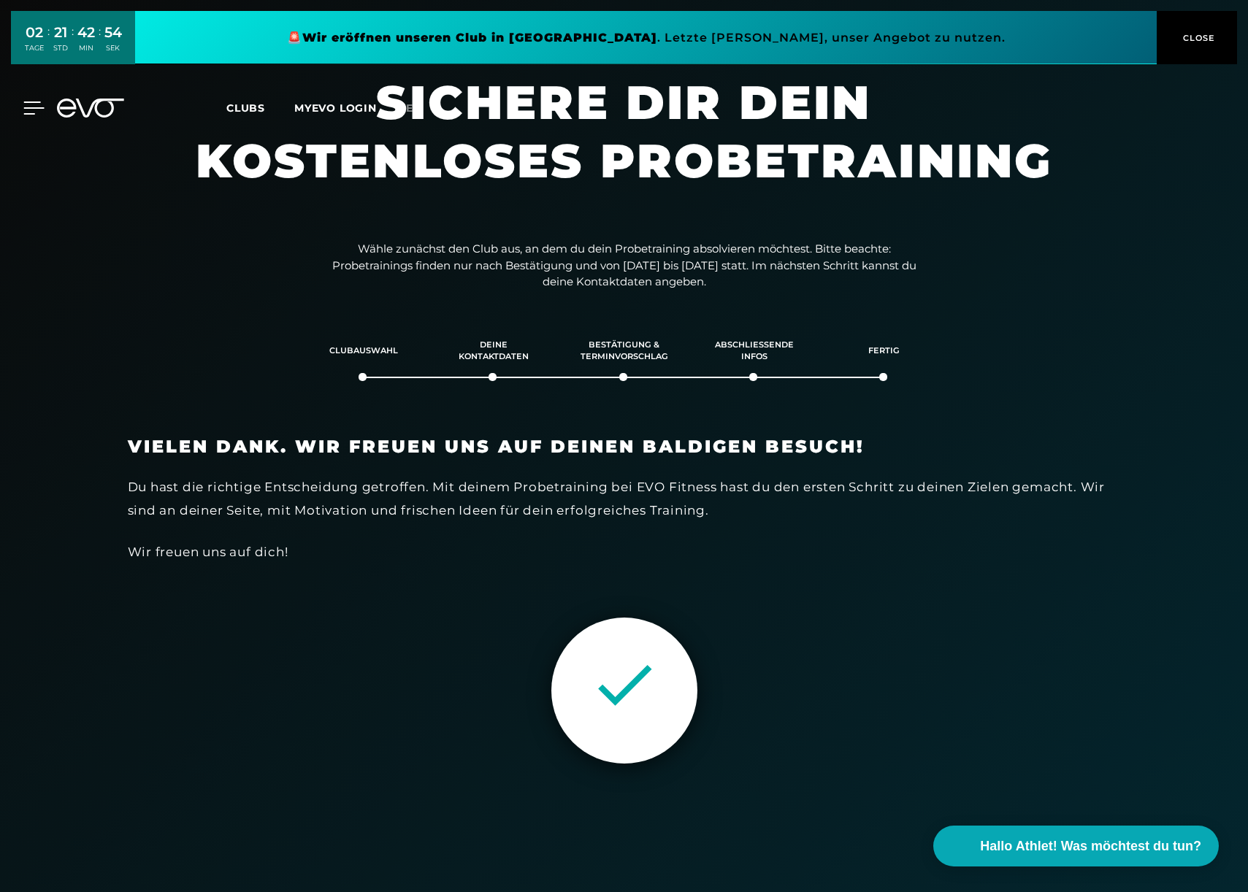
click at [31, 103] on icon at bounding box center [33, 107] width 21 height 13
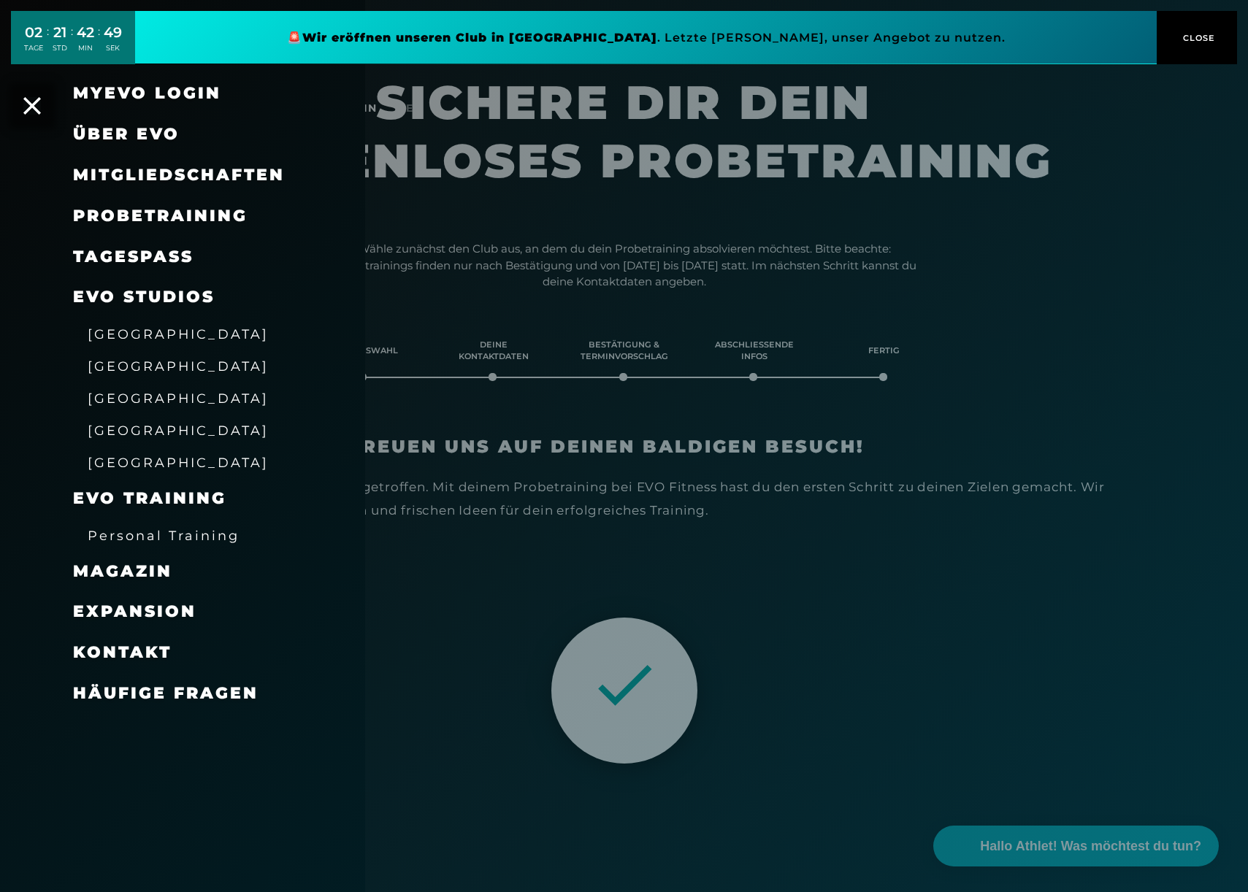
drag, startPoint x: 134, startPoint y: 720, endPoint x: 125, endPoint y: 699, distance: 22.2
click at [133, 718] on div "MyEVO Login Über EVO Mitgliedschaften Probetraining TAGESPASS EVO Studios [GEOG…" at bounding box center [182, 446] width 365 height 892
click at [1202, 39] on span "CLOSE" at bounding box center [1197, 37] width 36 height 13
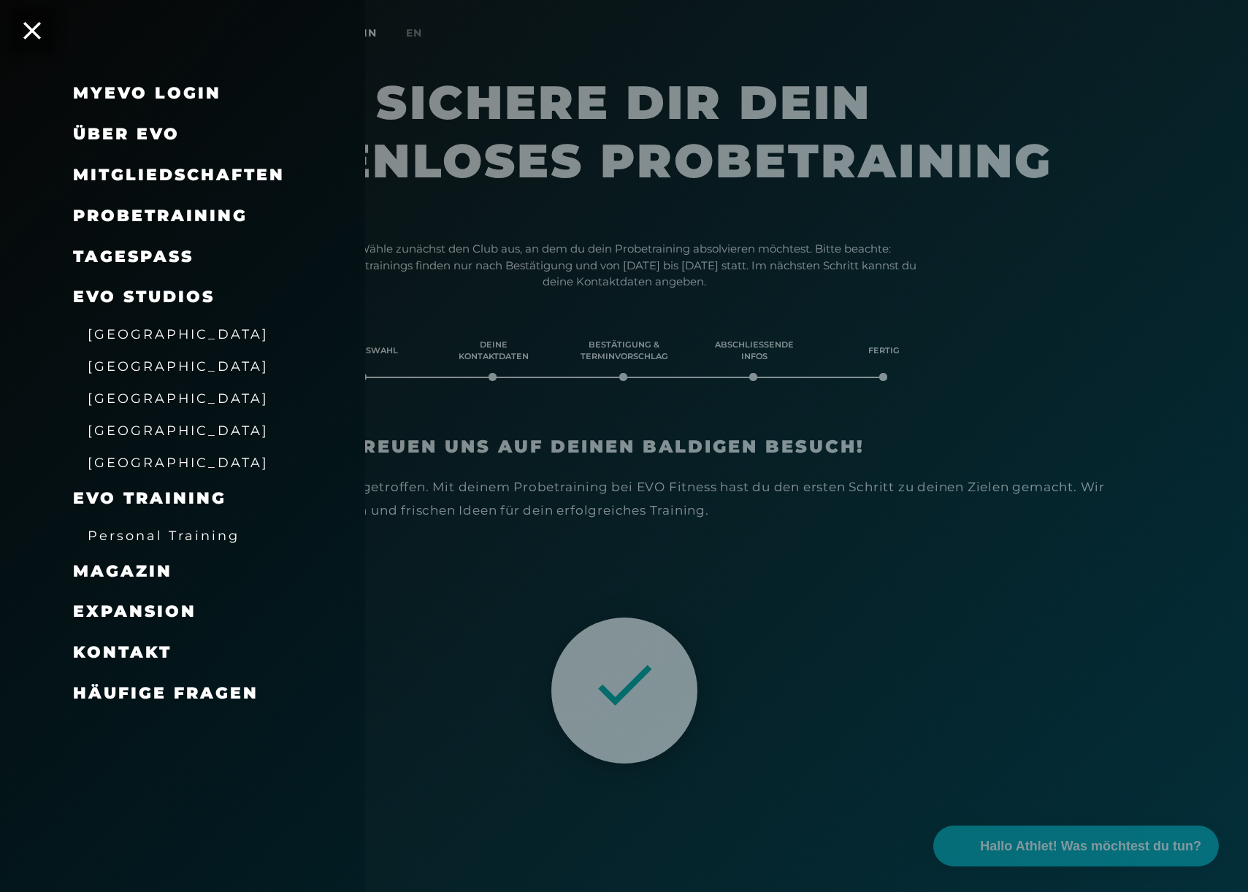
click at [148, 461] on span "[GEOGRAPHIC_DATA]" at bounding box center [178, 462] width 181 height 15
